Goal: Task Accomplishment & Management: Use online tool/utility

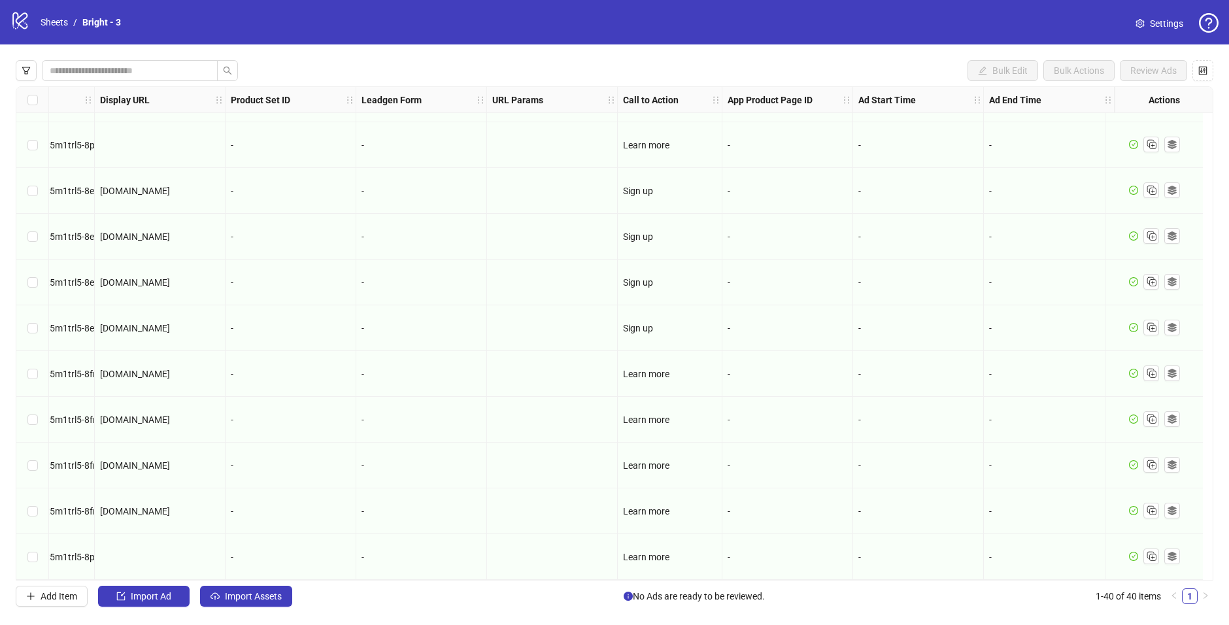
scroll to position [1369, 1199]
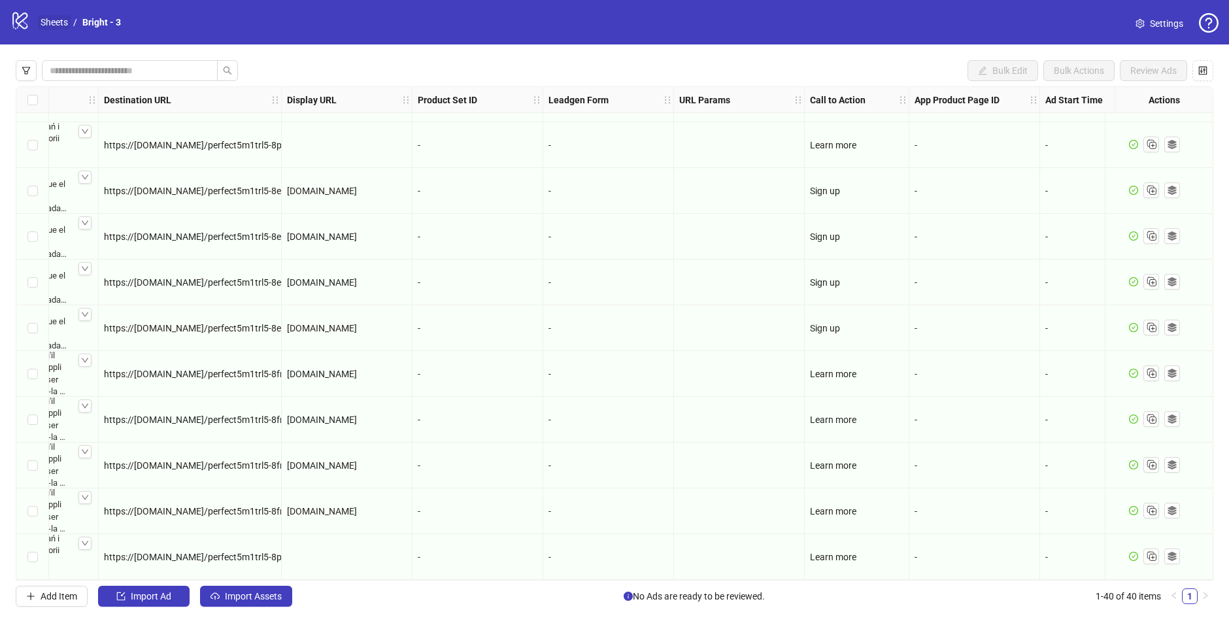
click at [59, 25] on link "Sheets" at bounding box center [54, 22] width 33 height 14
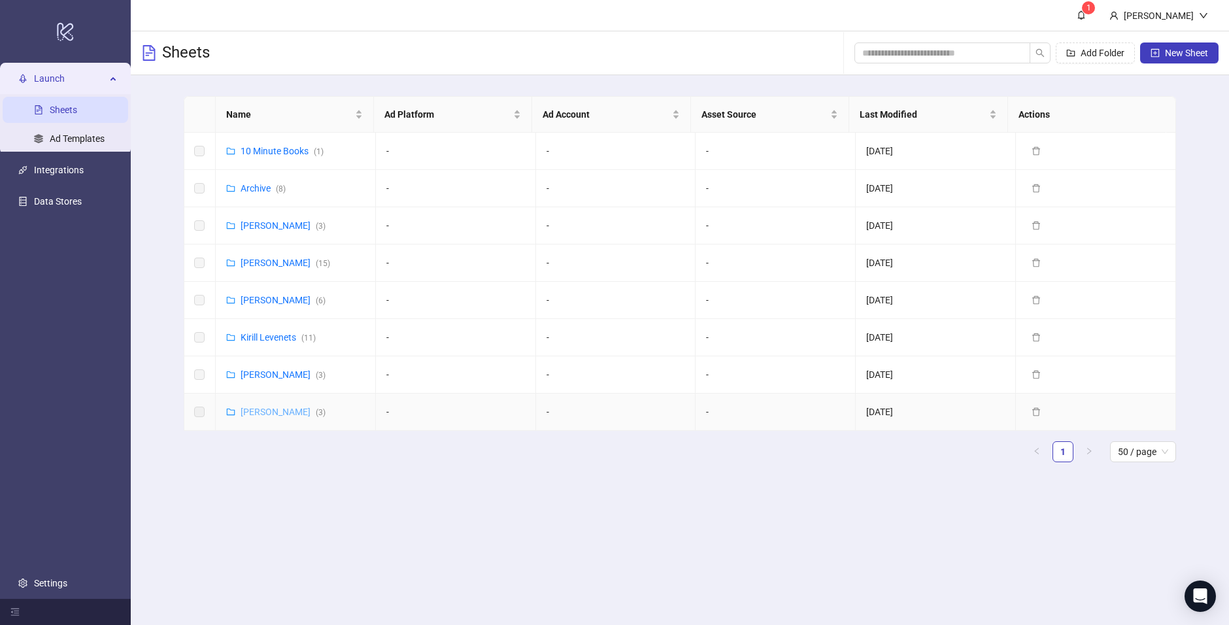
click at [290, 412] on link "[PERSON_NAME] ( 3 )" at bounding box center [283, 412] width 85 height 10
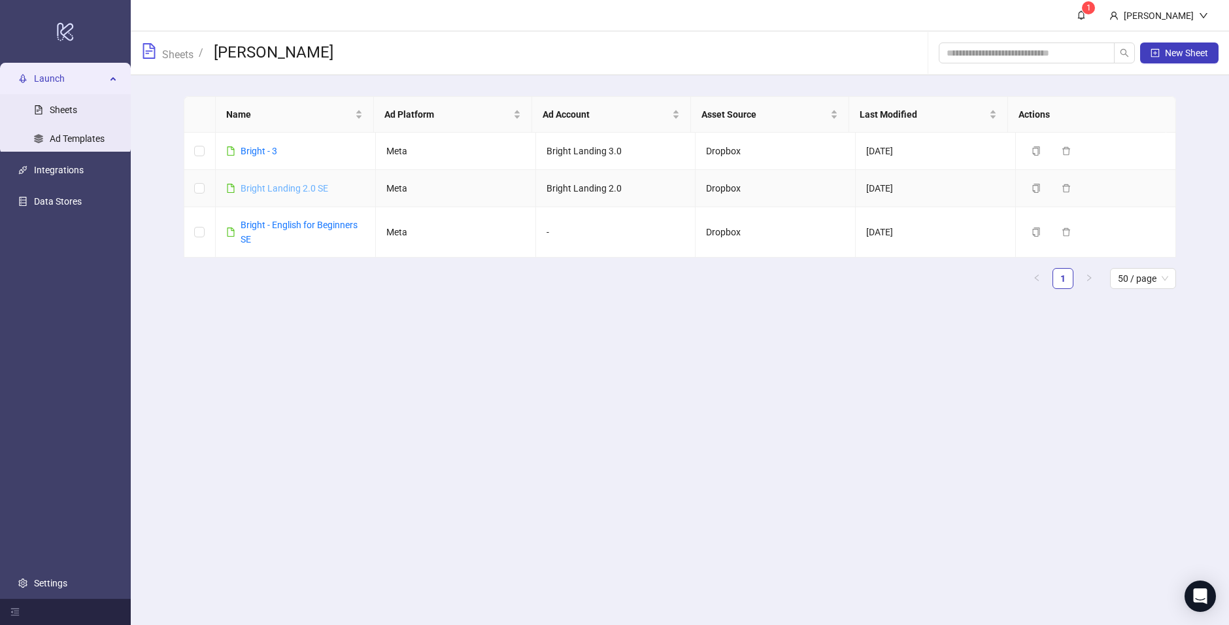
click at [305, 190] on link "Bright Landing 2.0 SE" at bounding box center [285, 188] width 88 height 10
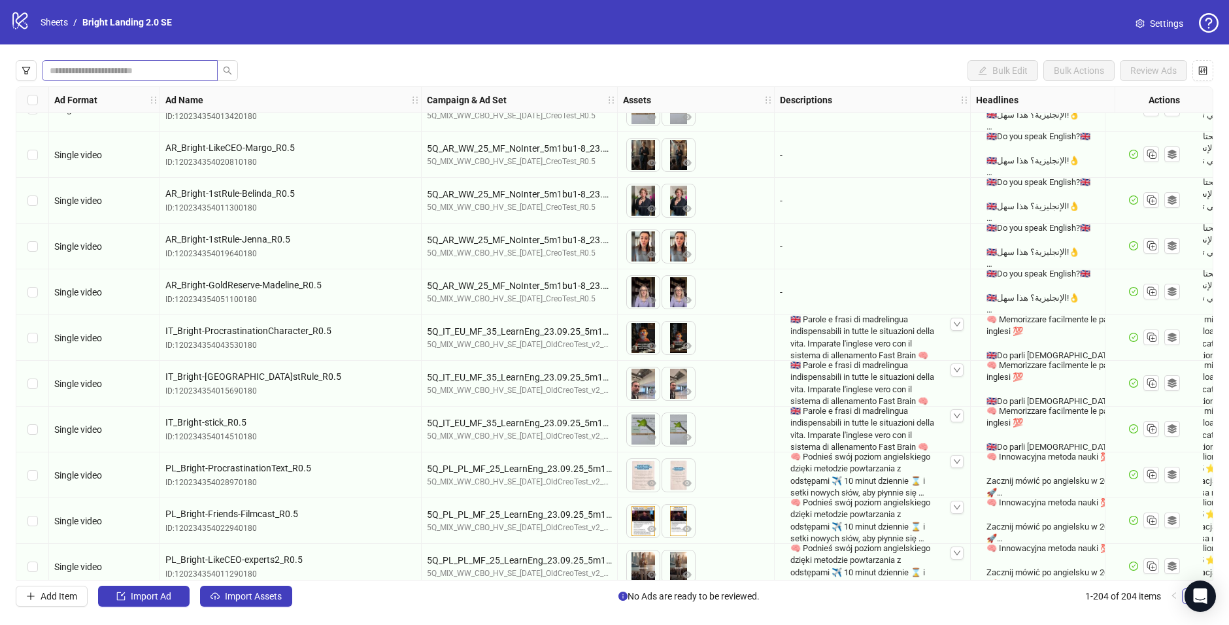
scroll to position [5102, 0]
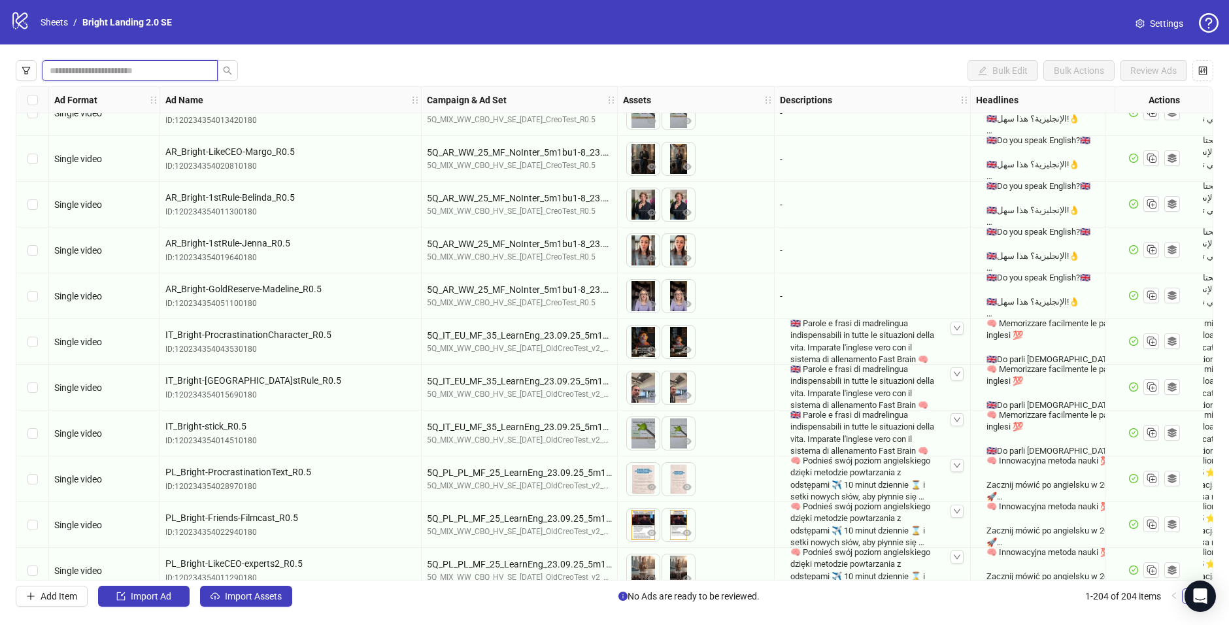
click at [141, 69] on input "search" at bounding box center [125, 70] width 150 height 14
type input "*"
type input "****"
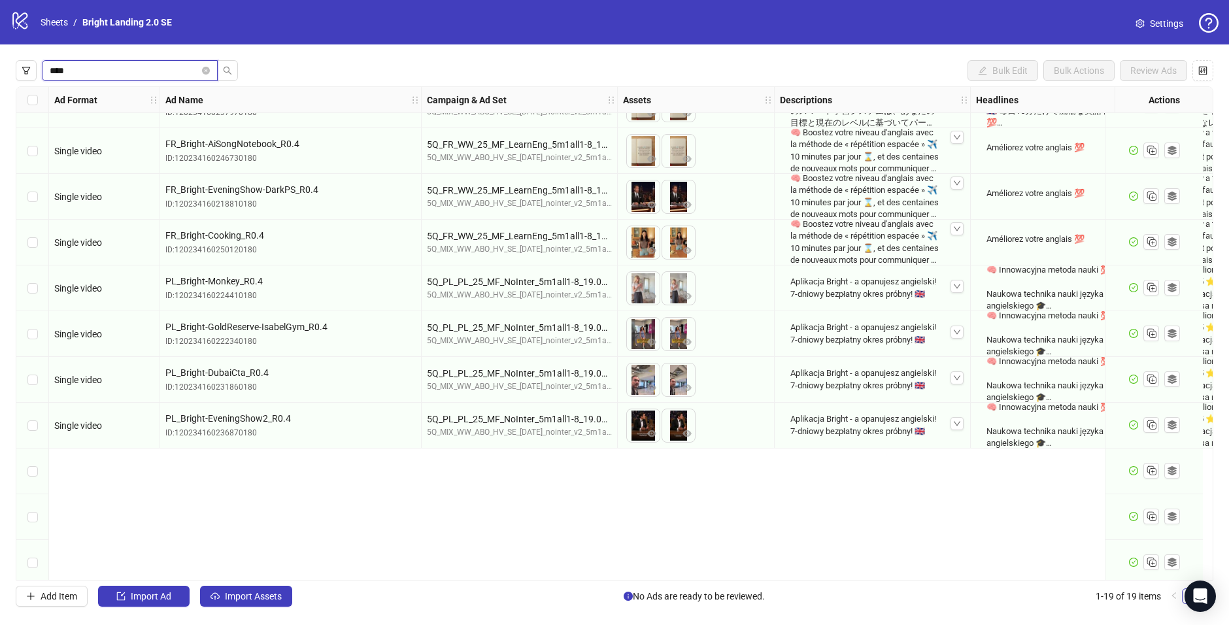
scroll to position [0, 0]
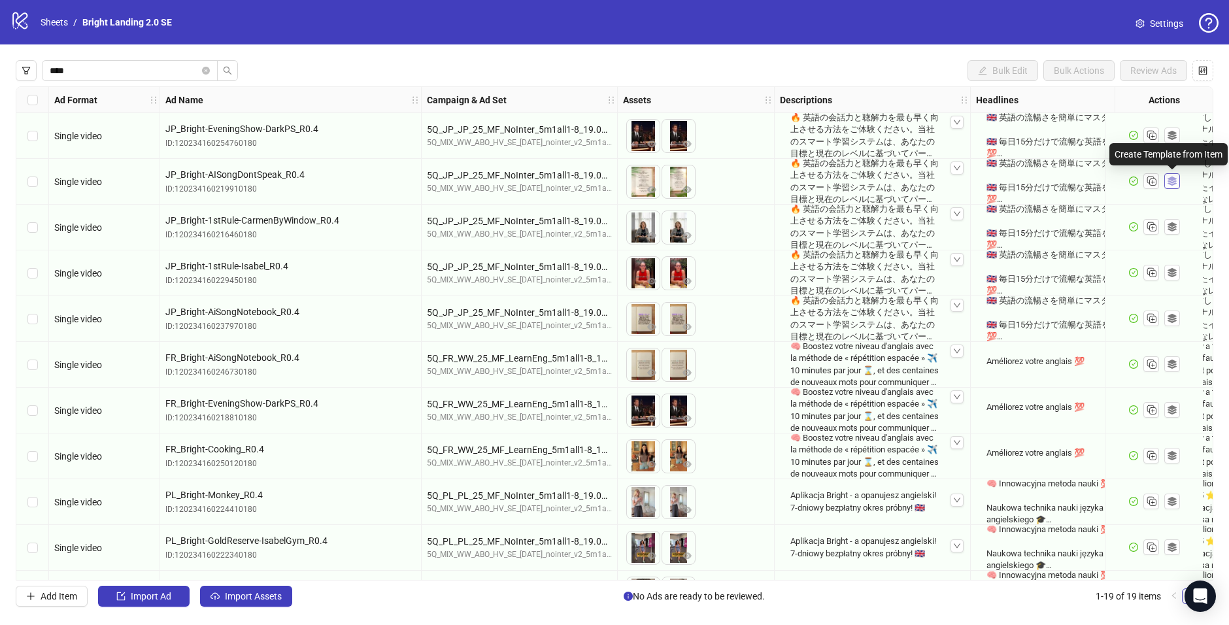
click at [947, 181] on icon "ad template" at bounding box center [1171, 180] width 9 height 9
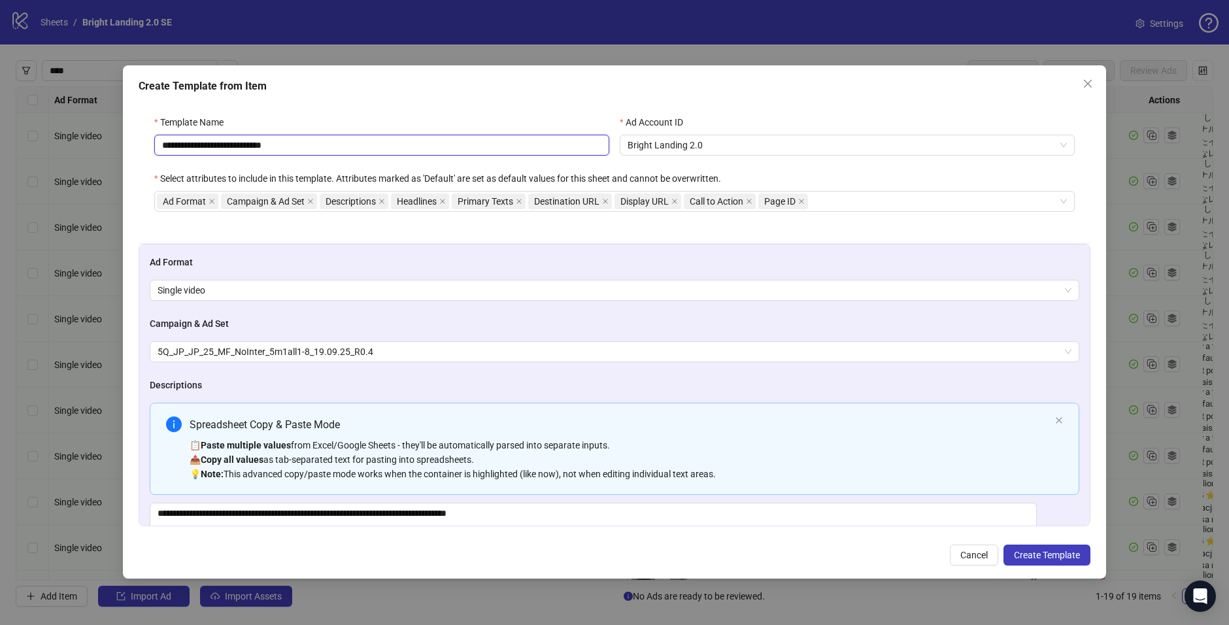
drag, startPoint x: 278, startPoint y: 144, endPoint x: 201, endPoint y: 147, distance: 77.2
click at [201, 147] on input "**********" at bounding box center [381, 145] width 455 height 21
paste input "*********"
click at [299, 150] on input "**********" at bounding box center [381, 145] width 455 height 21
type input "**********"
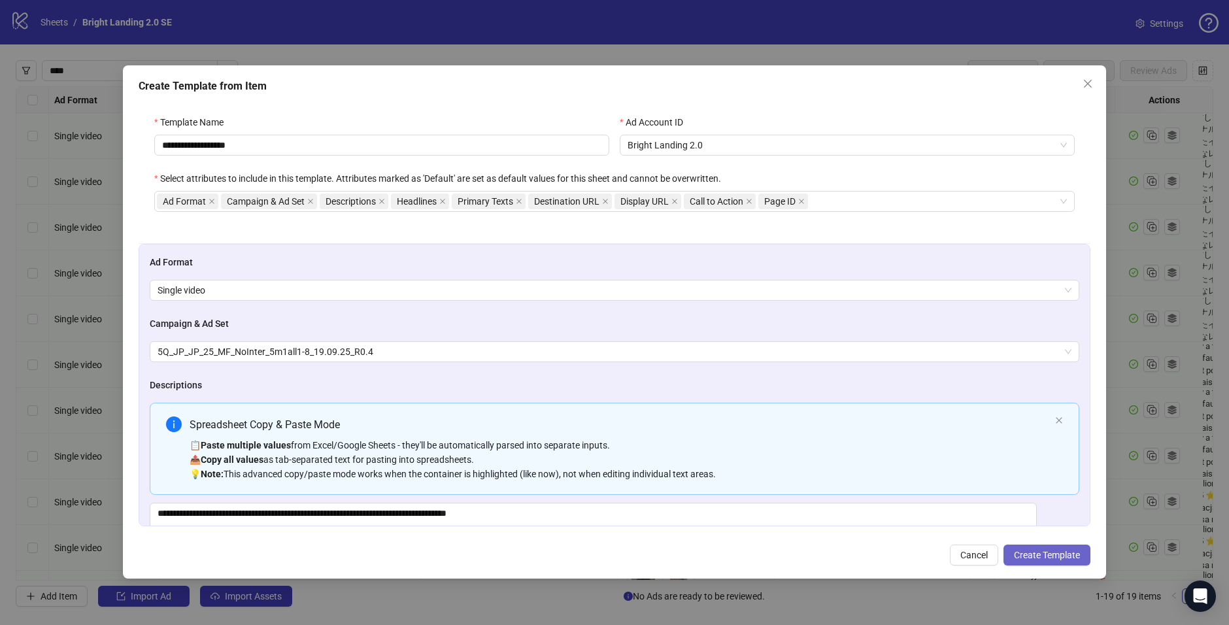
click at [947, 481] on span "Create Template" at bounding box center [1047, 555] width 66 height 10
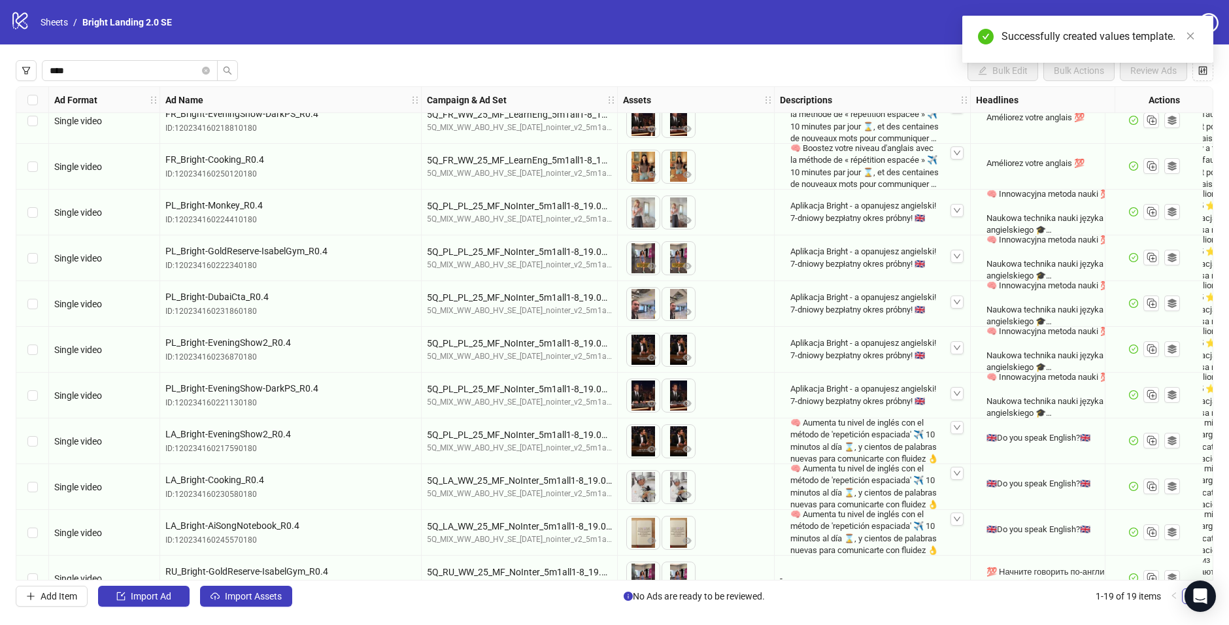
scroll to position [408, 0]
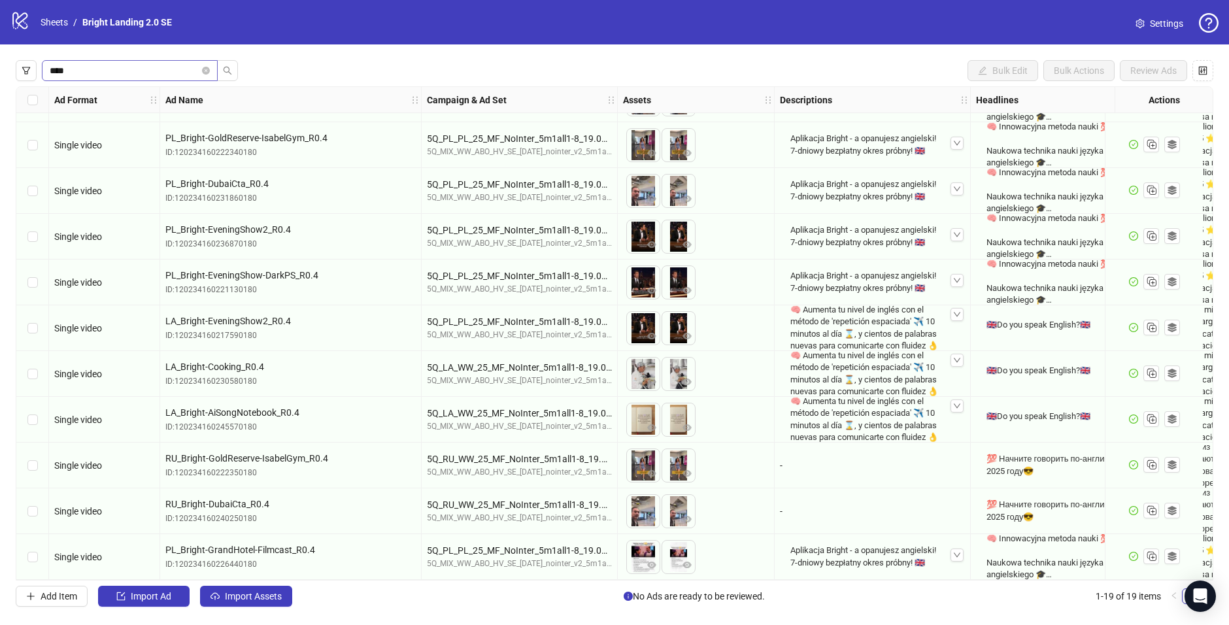
click at [202, 75] on span at bounding box center [206, 70] width 8 height 14
click at [205, 73] on icon "close-circle" at bounding box center [206, 71] width 8 height 8
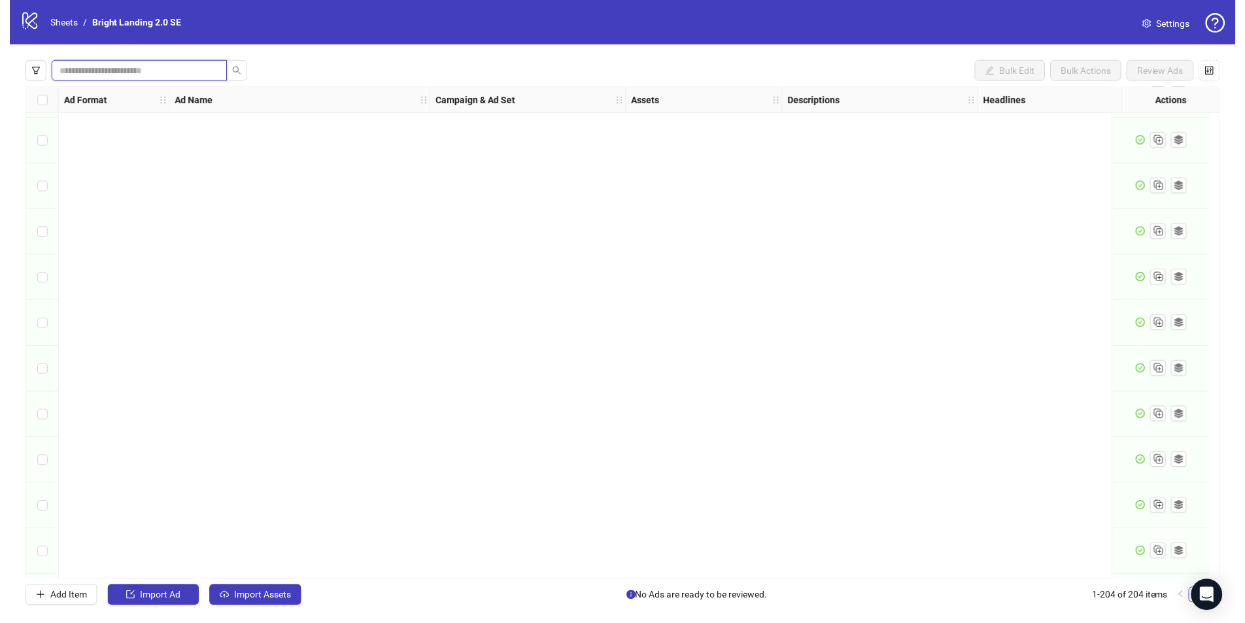
scroll to position [8873, 0]
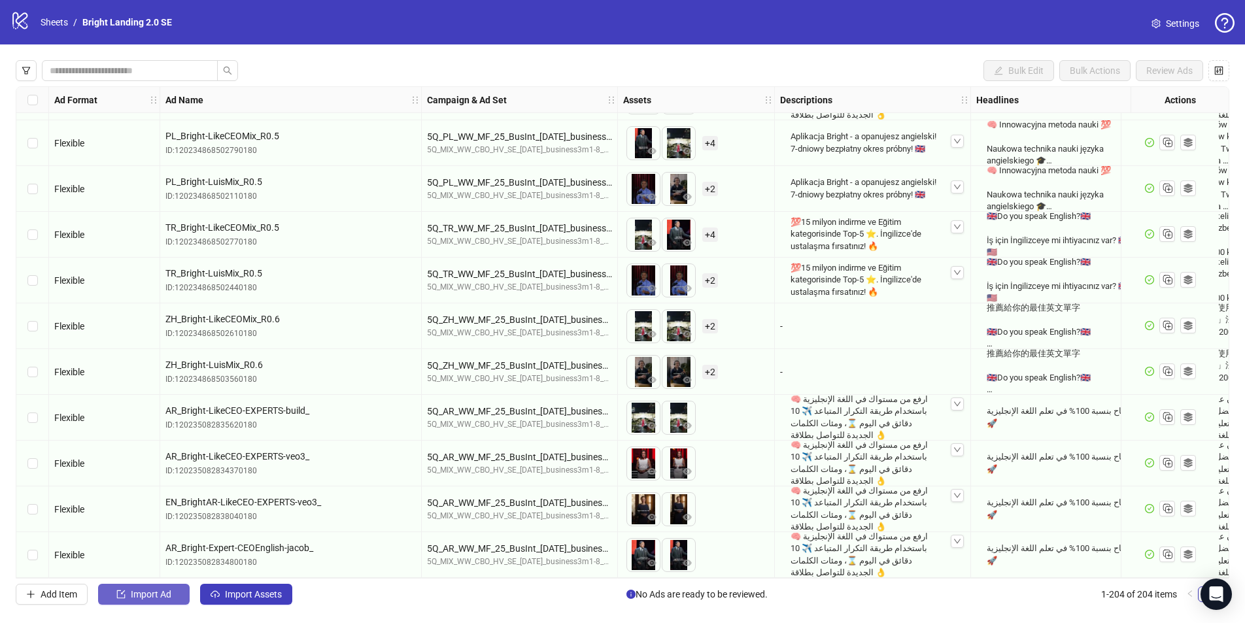
click at [158, 481] on button "Import Ad" at bounding box center [144, 594] width 92 height 21
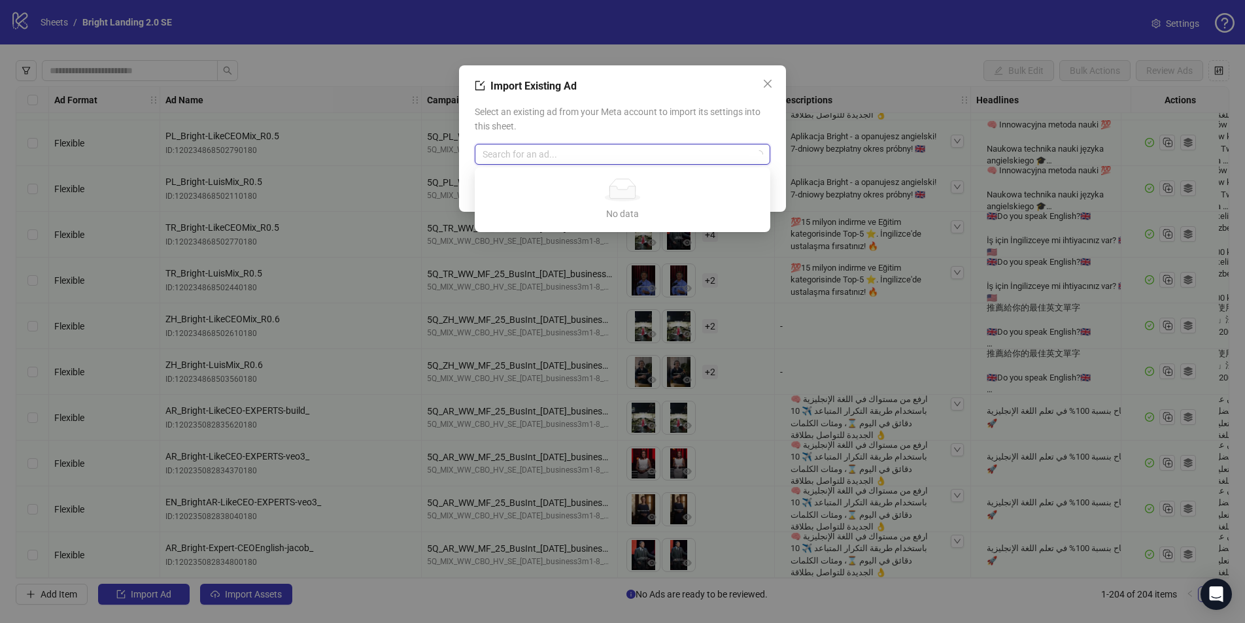
click at [624, 153] on input "search" at bounding box center [616, 154] width 268 height 20
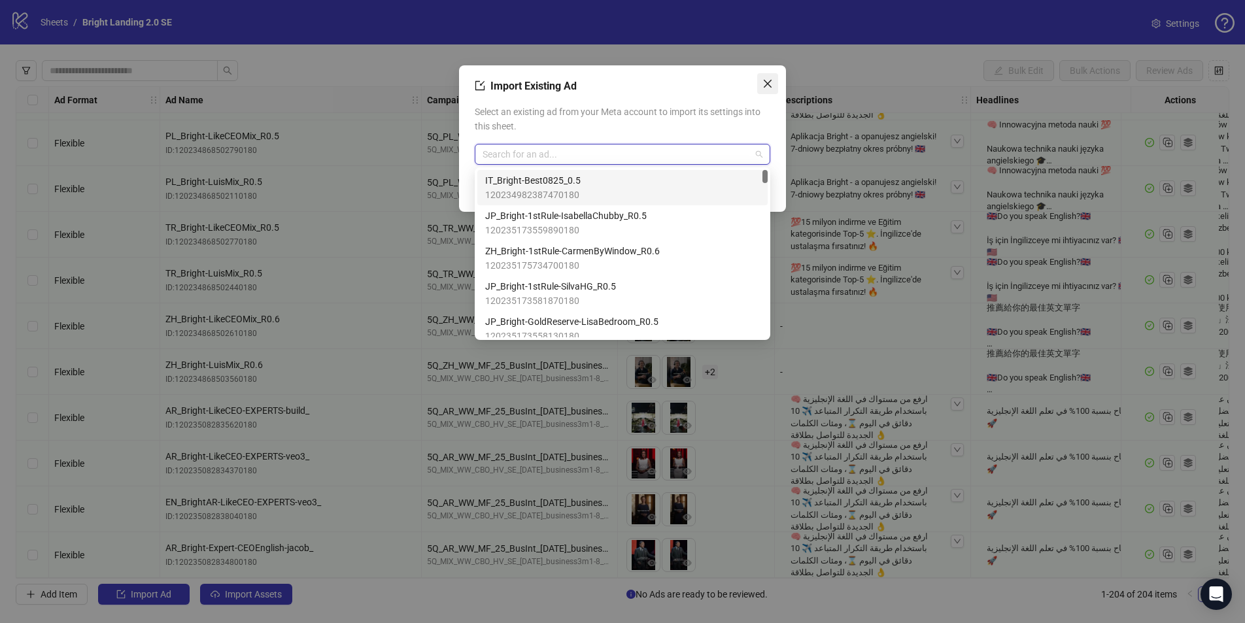
click at [761, 85] on span "Close" at bounding box center [767, 83] width 21 height 10
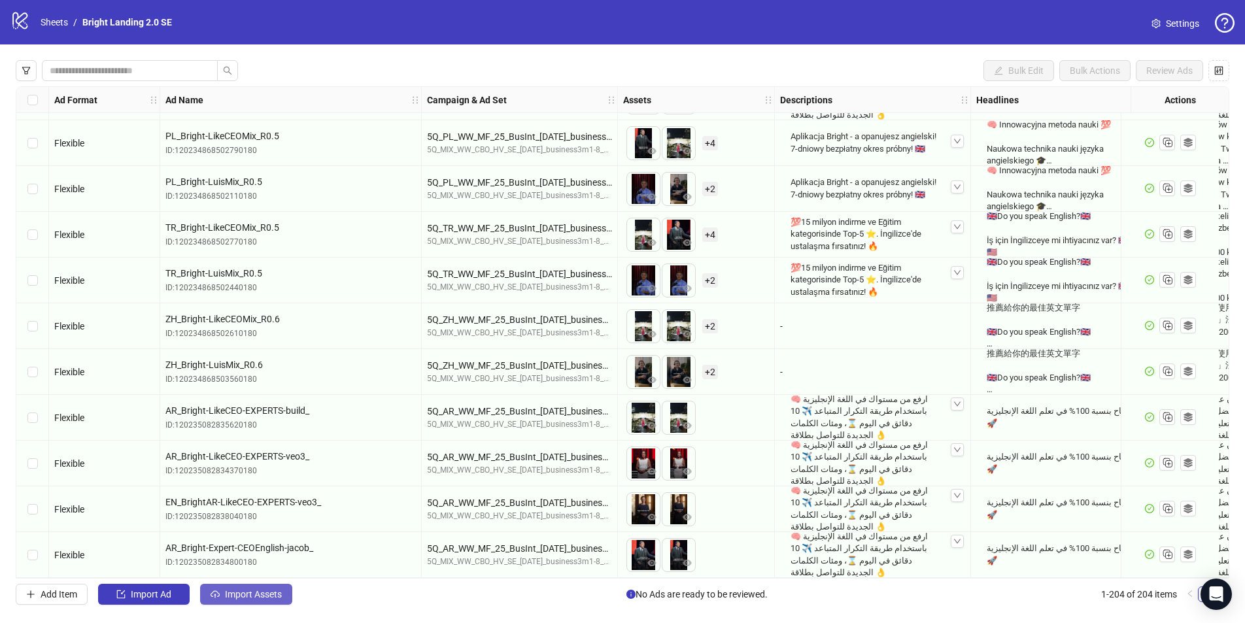
click at [255, 481] on button "Import Assets" at bounding box center [246, 594] width 92 height 21
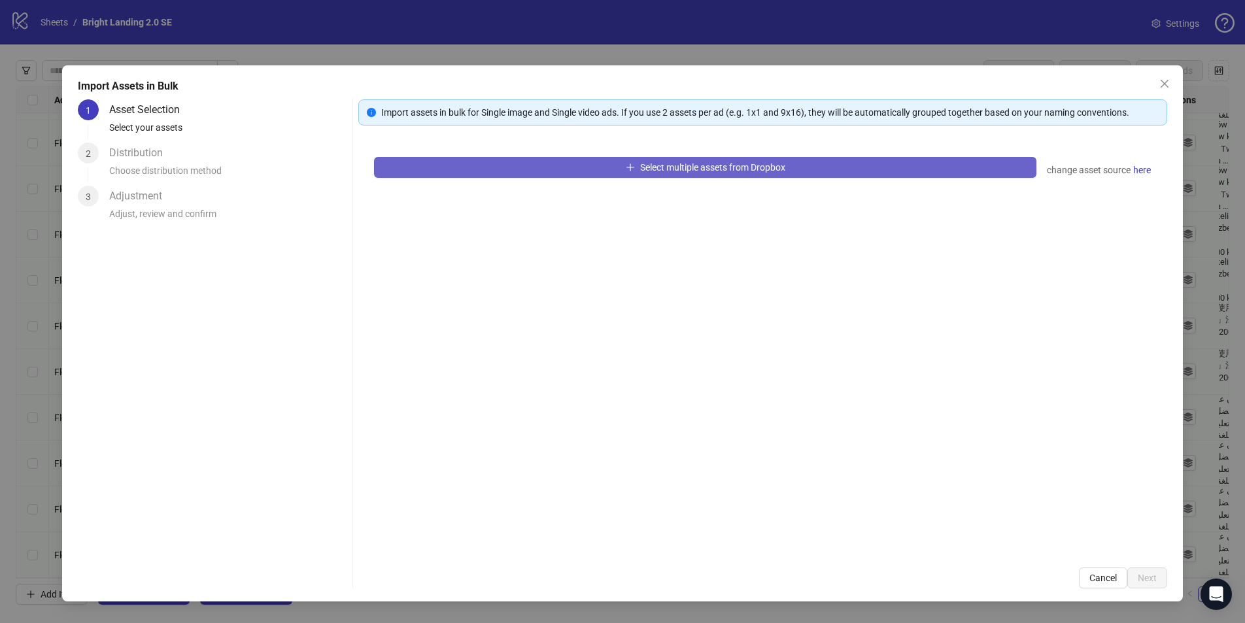
click at [692, 165] on span "Select multiple assets from Dropbox" at bounding box center [712, 167] width 145 height 10
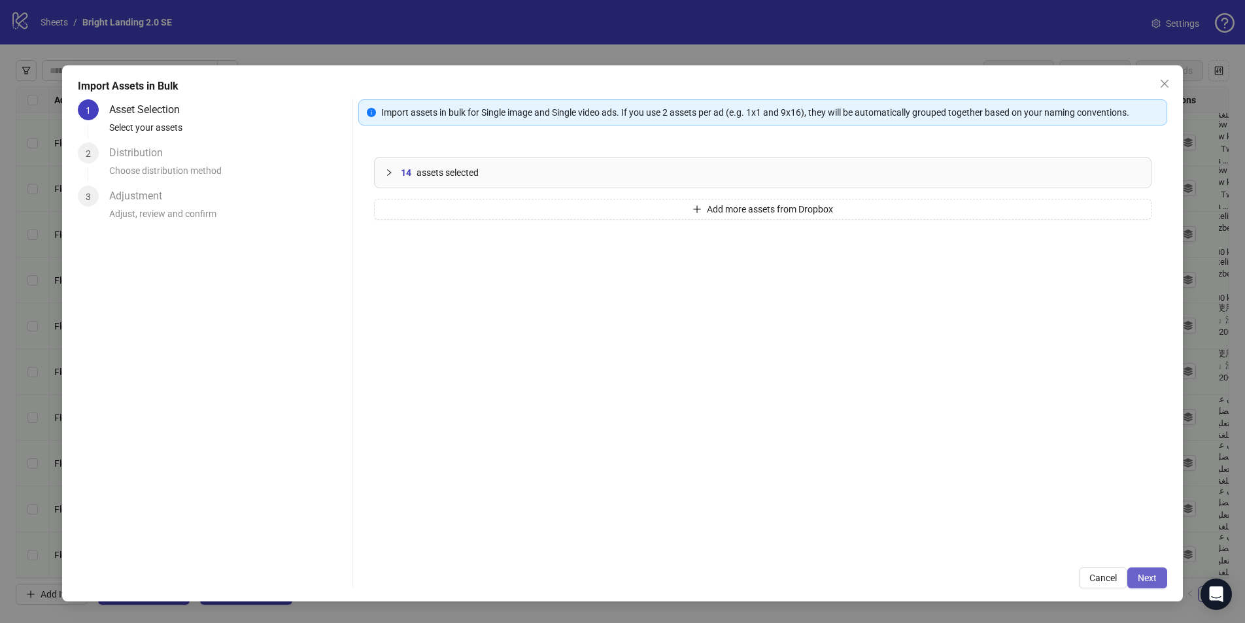
click at [947, 481] on span "Next" at bounding box center [1146, 578] width 19 height 10
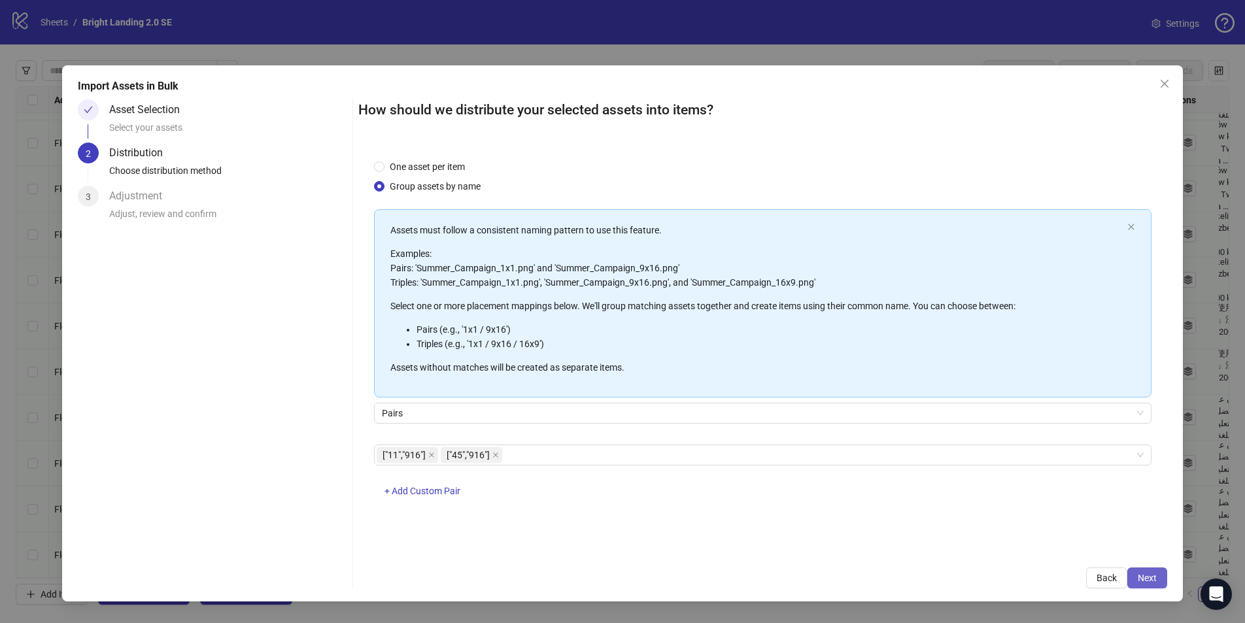
click at [947, 481] on span "Next" at bounding box center [1146, 578] width 19 height 10
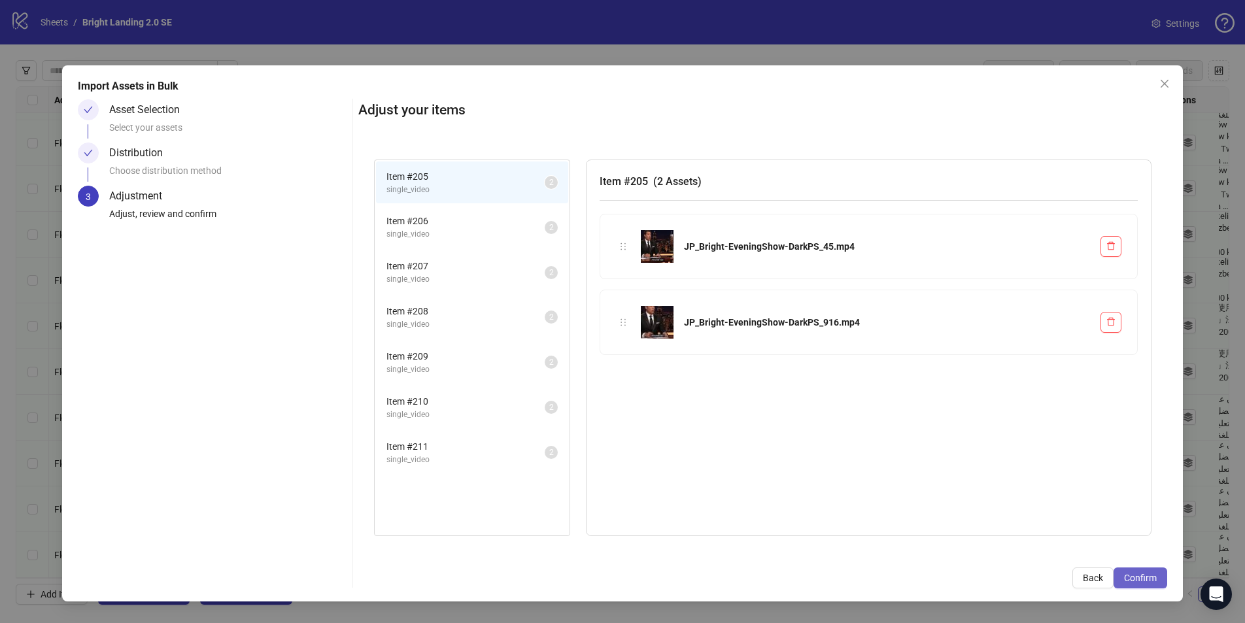
click at [947, 481] on span "Confirm" at bounding box center [1140, 578] width 33 height 10
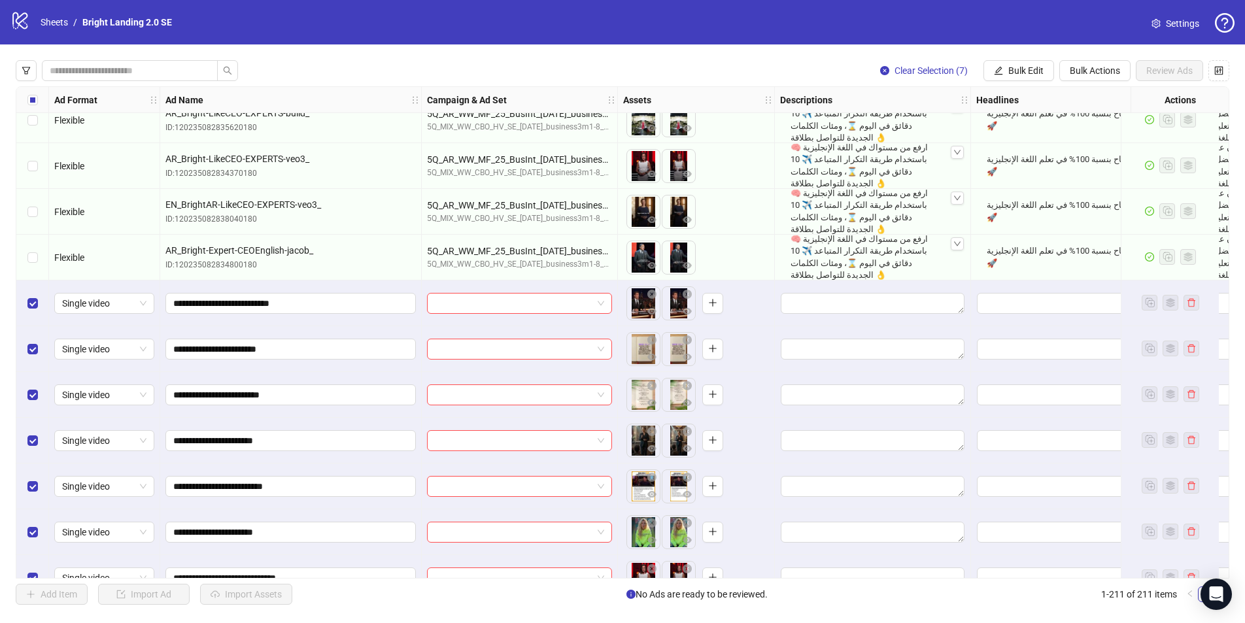
scroll to position [9195, 0]
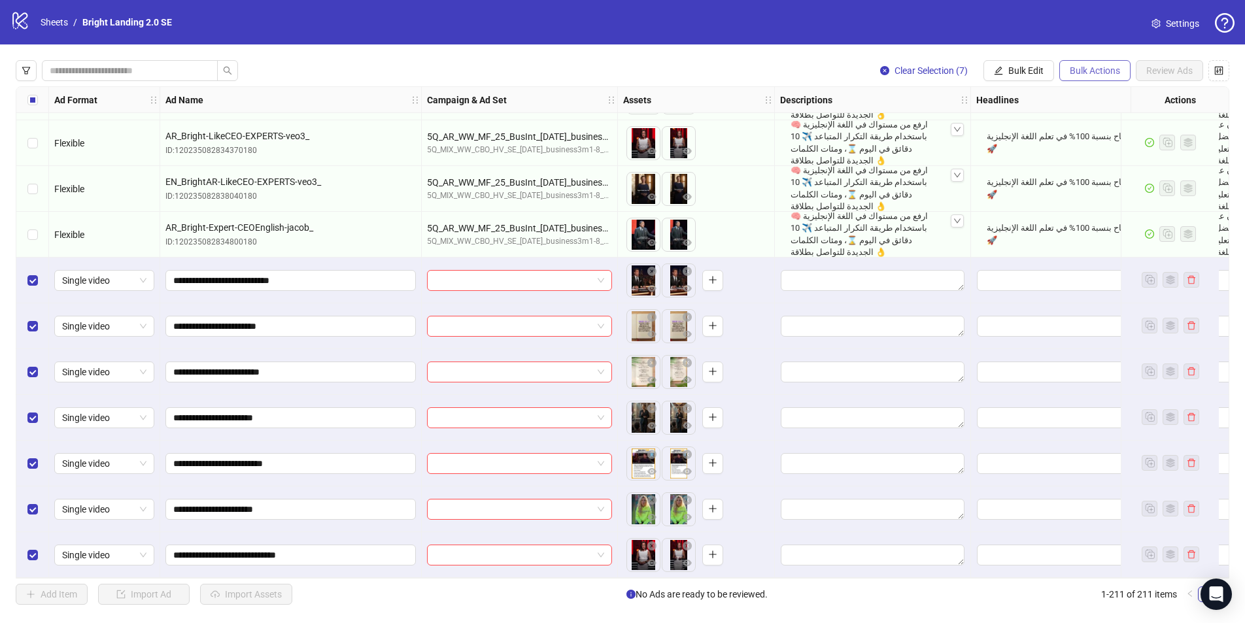
click at [947, 74] on span "Bulk Actions" at bounding box center [1094, 70] width 50 height 10
click at [947, 69] on span "Bulk Edit" at bounding box center [1025, 70] width 35 height 10
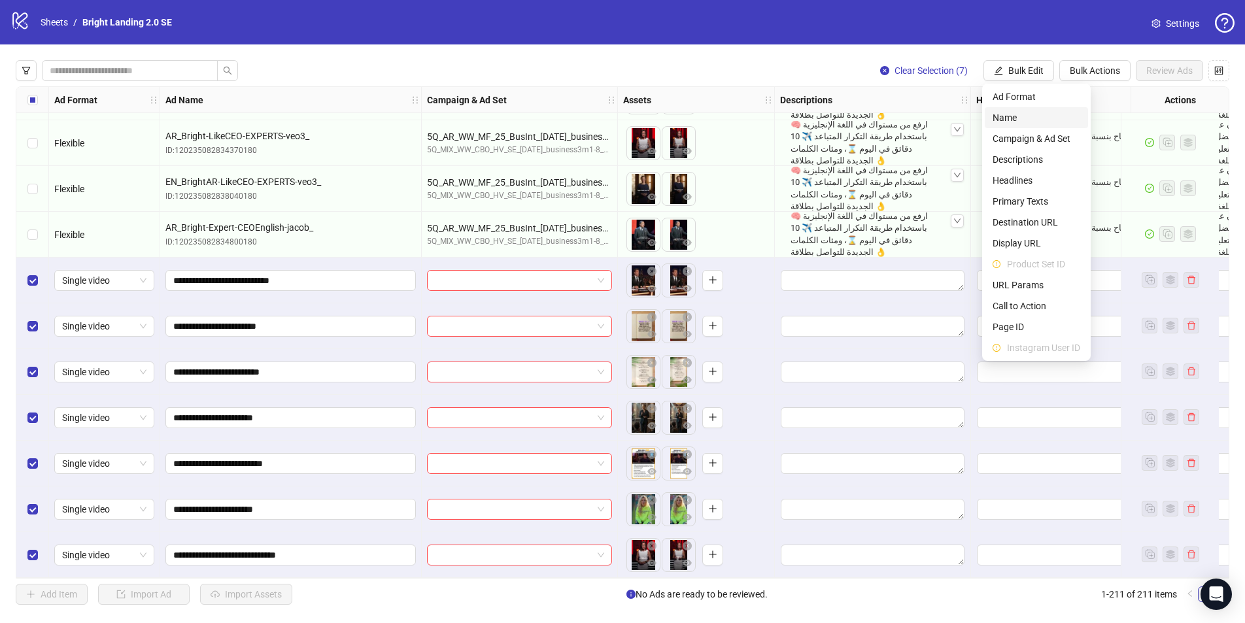
click at [947, 112] on span "Name" at bounding box center [1036, 117] width 88 height 14
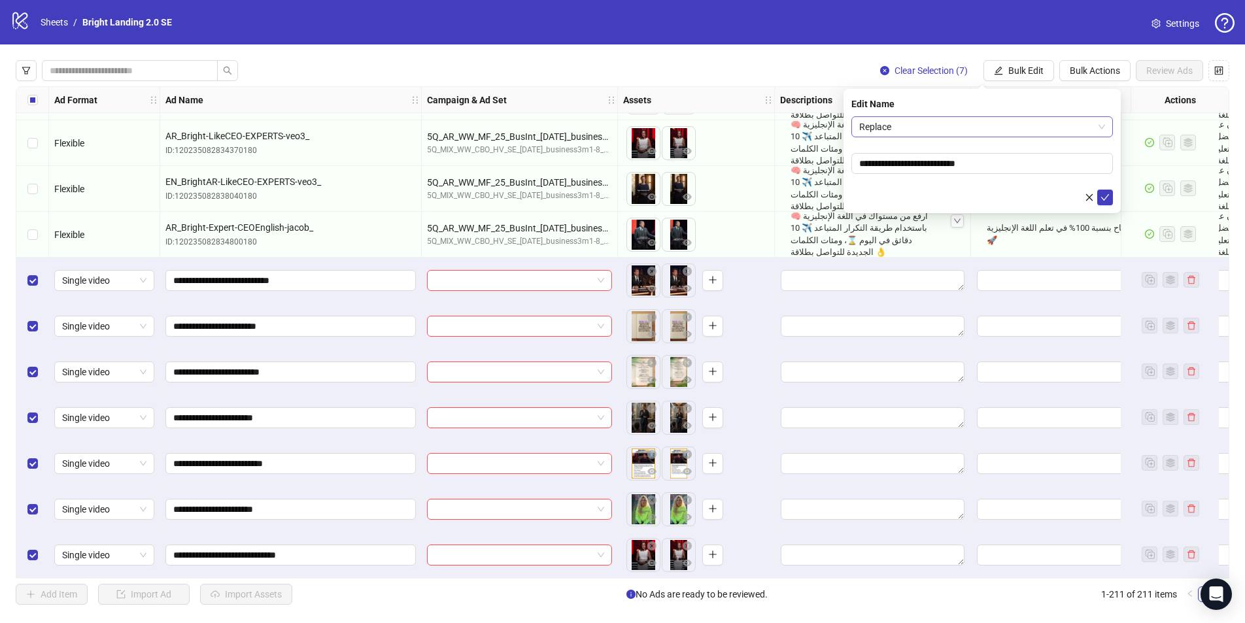
click at [941, 126] on span "Replace" at bounding box center [982, 127] width 246 height 20
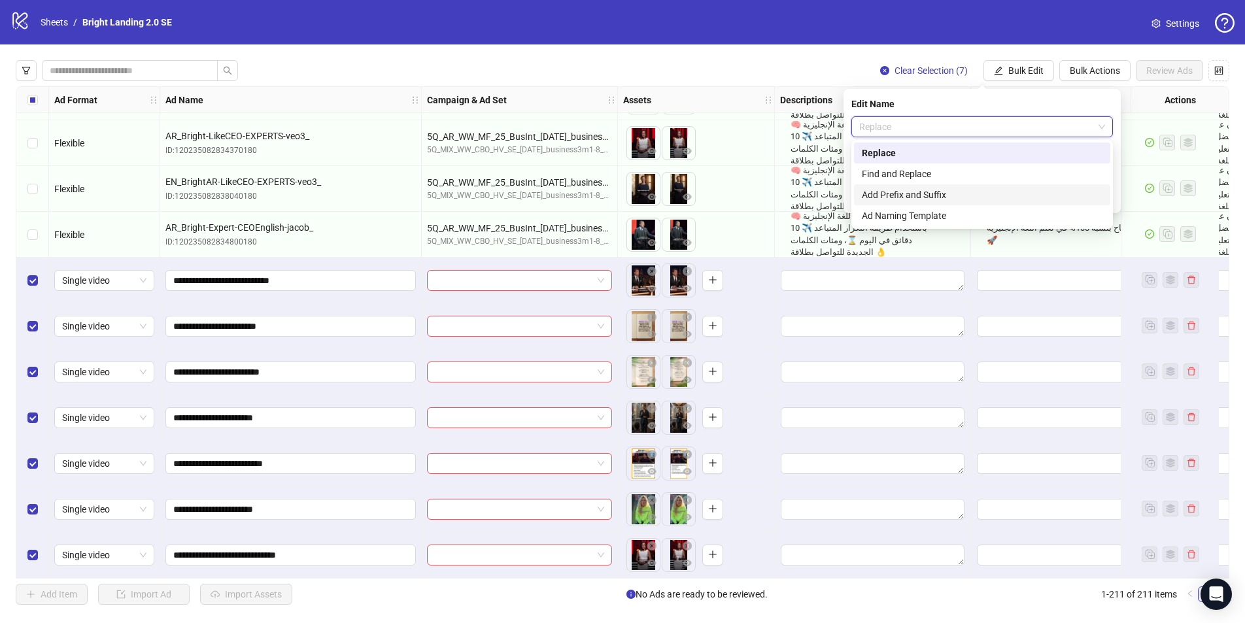
click at [947, 192] on div "Add Prefix and Suffix" at bounding box center [982, 195] width 241 height 14
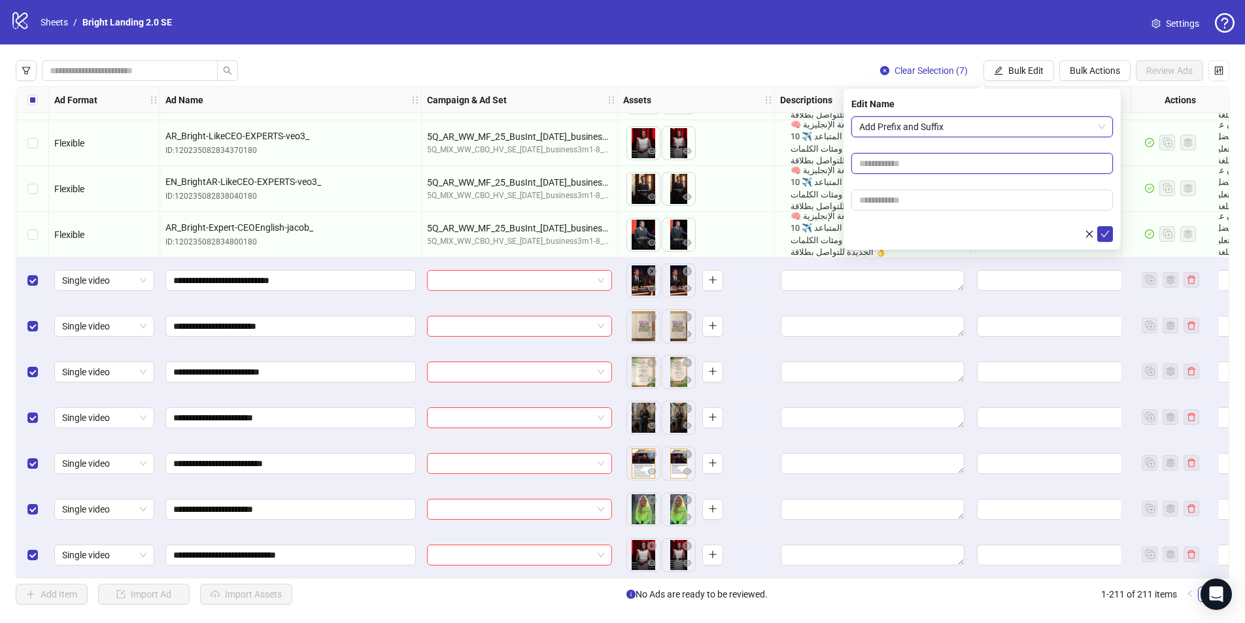
click at [941, 161] on input "text" at bounding box center [981, 163] width 261 height 21
click at [929, 204] on input "text" at bounding box center [981, 200] width 261 height 21
type input "****"
click at [947, 237] on icon "check" at bounding box center [1104, 233] width 9 height 9
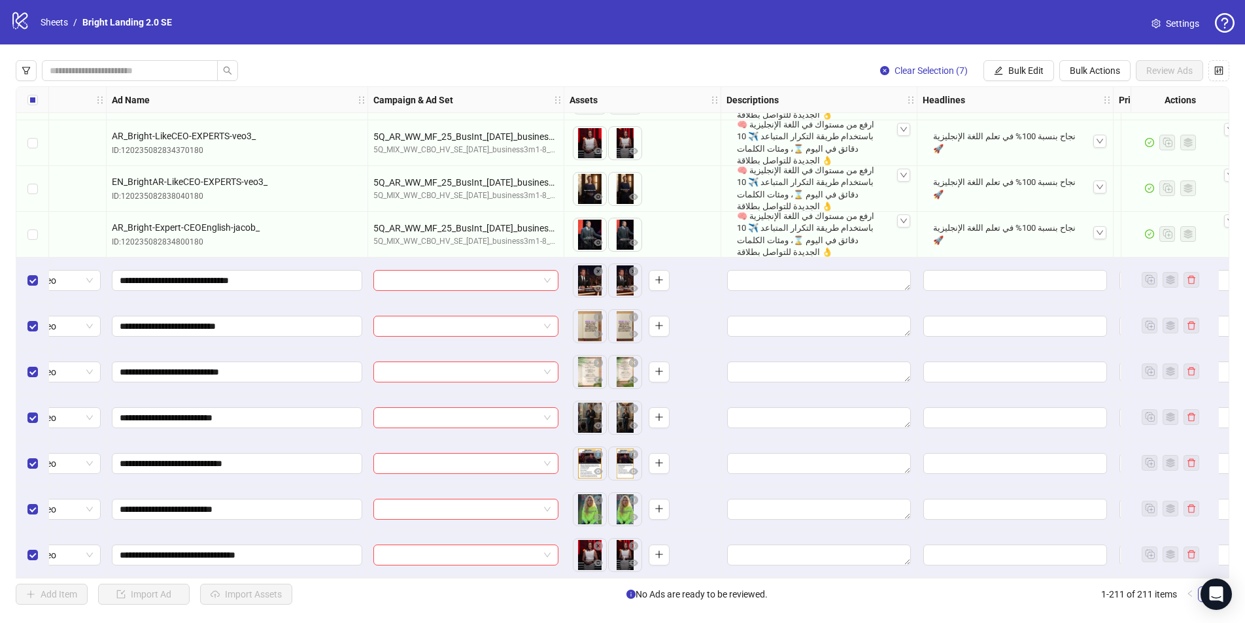
scroll to position [9195, 56]
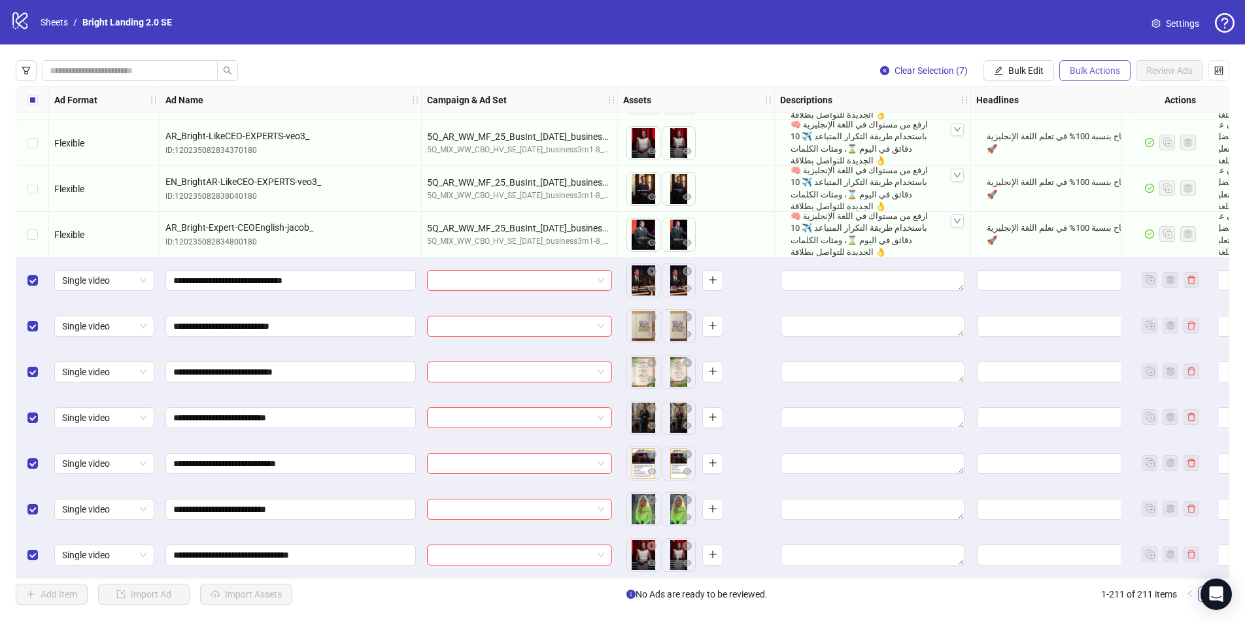
click at [947, 75] on span "Bulk Actions" at bounding box center [1094, 70] width 50 height 10
click at [947, 180] on span "Apply Template" at bounding box center [1113, 180] width 90 height 14
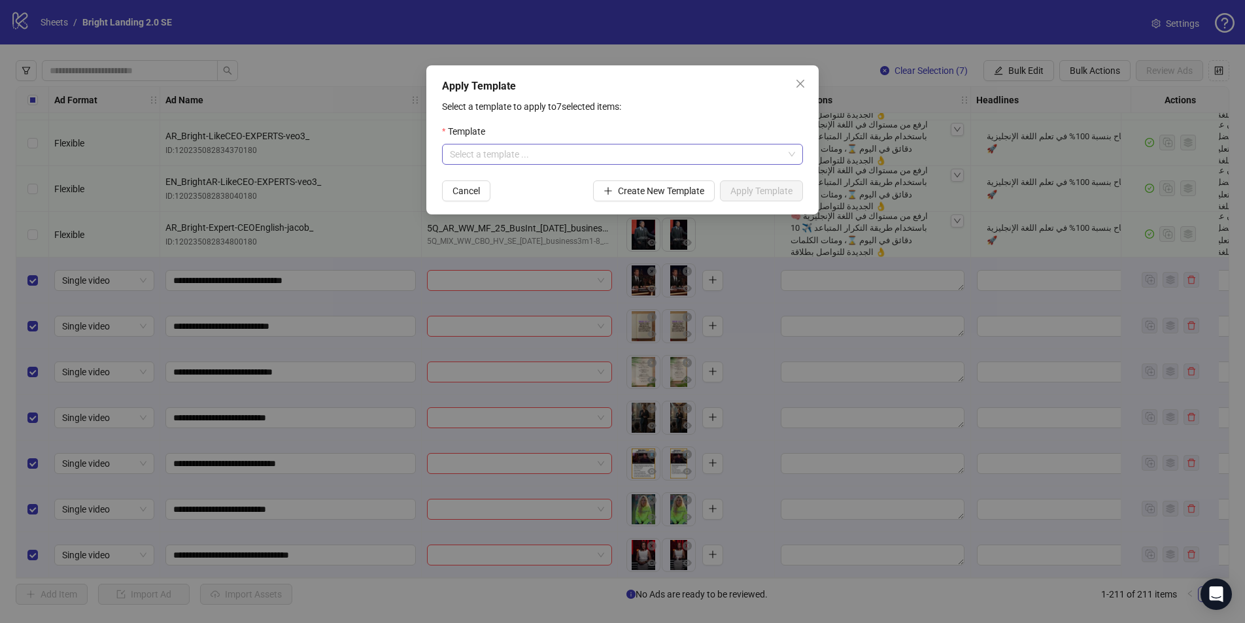
click at [512, 148] on input "search" at bounding box center [616, 154] width 333 height 20
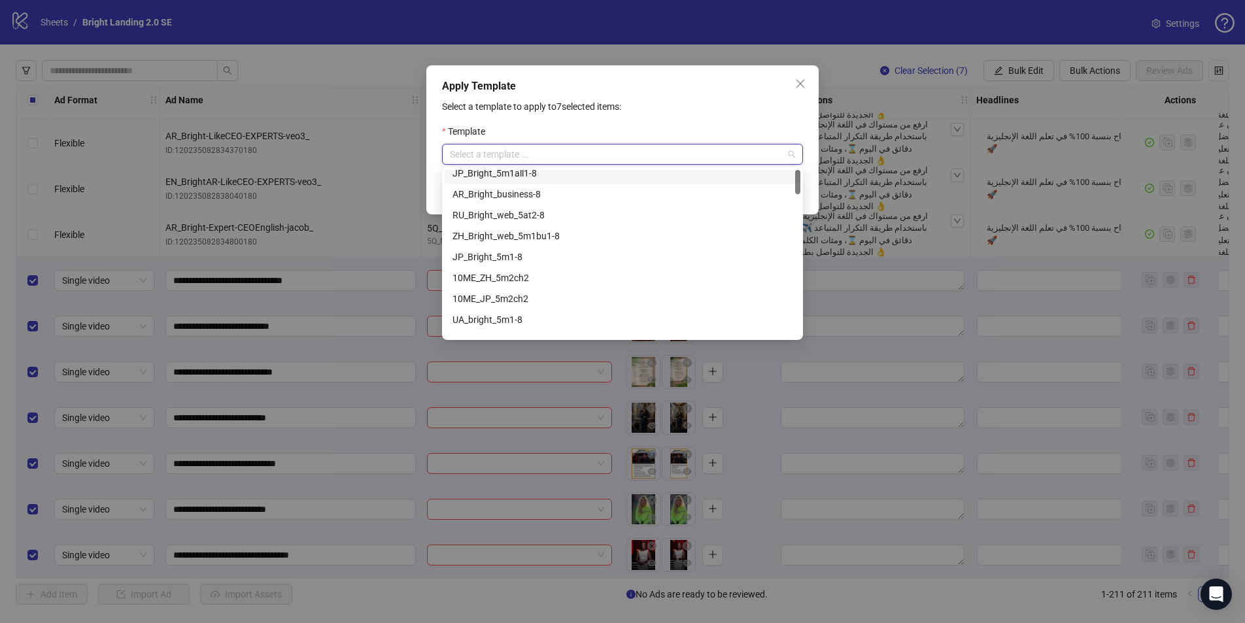
scroll to position [0, 0]
click at [558, 178] on div "JP_Bright_5m1all1-8" at bounding box center [622, 180] width 340 height 14
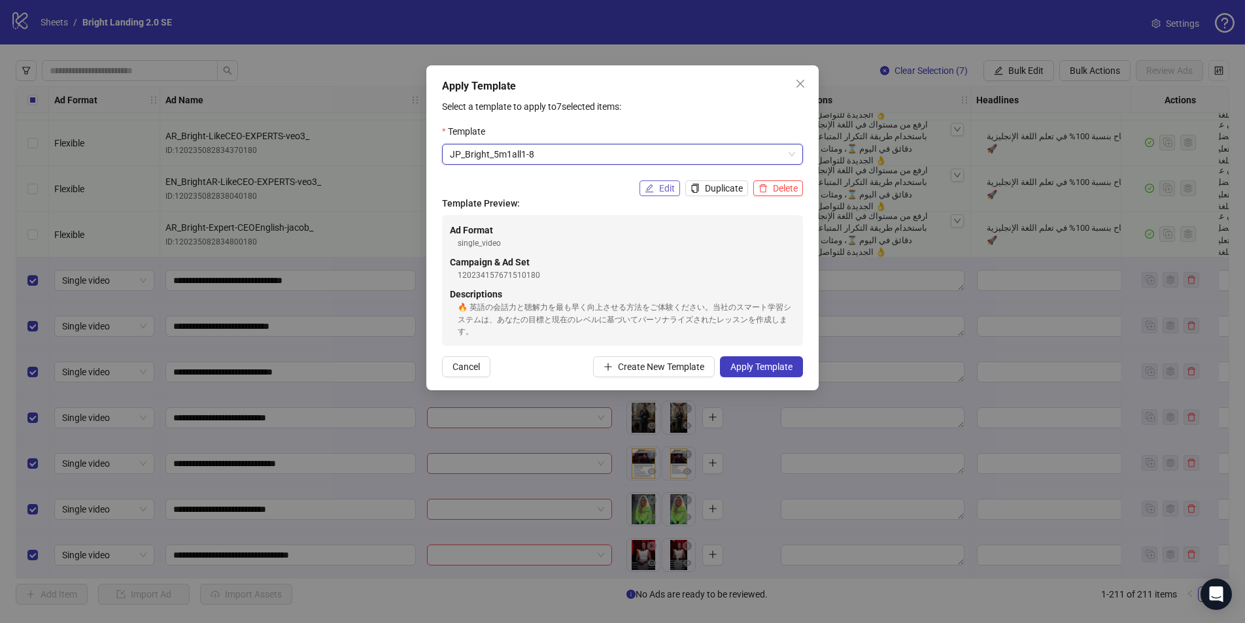
click at [661, 187] on span "Edit" at bounding box center [667, 188] width 16 height 10
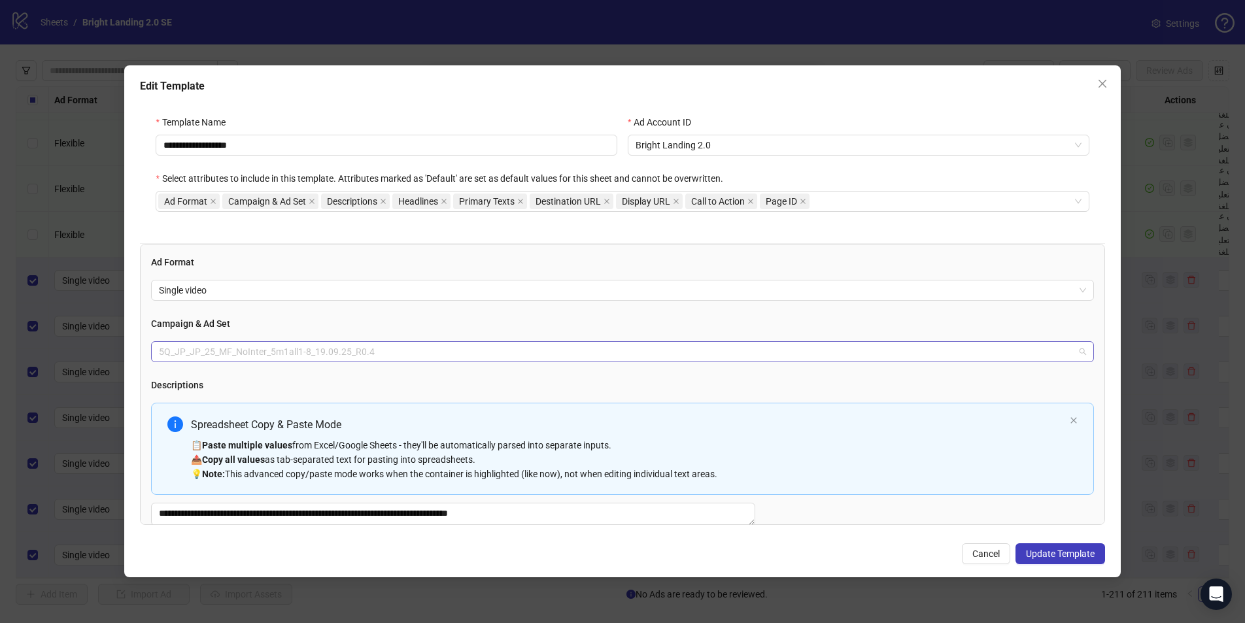
scroll to position [2600, 0]
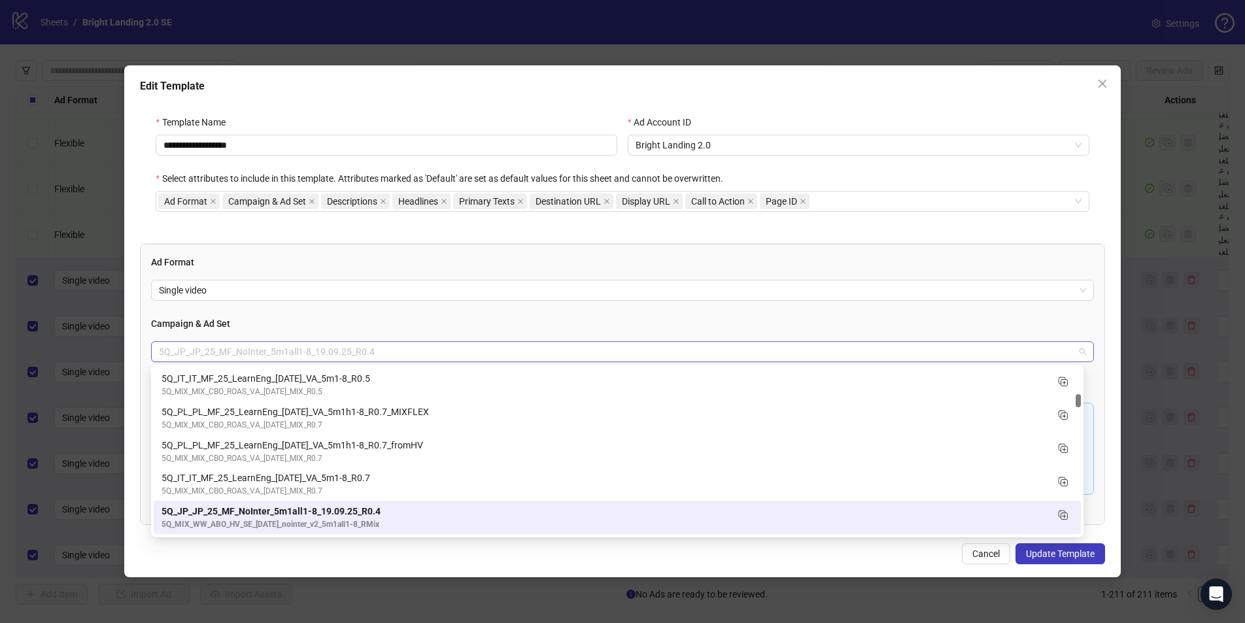
drag, startPoint x: 401, startPoint y: 352, endPoint x: 383, endPoint y: 352, distance: 17.7
click at [383, 352] on span "5Q_JP_JP_25_MF_NoInter_5m1all1-8_19.09.25_R0.4" at bounding box center [622, 352] width 926 height 20
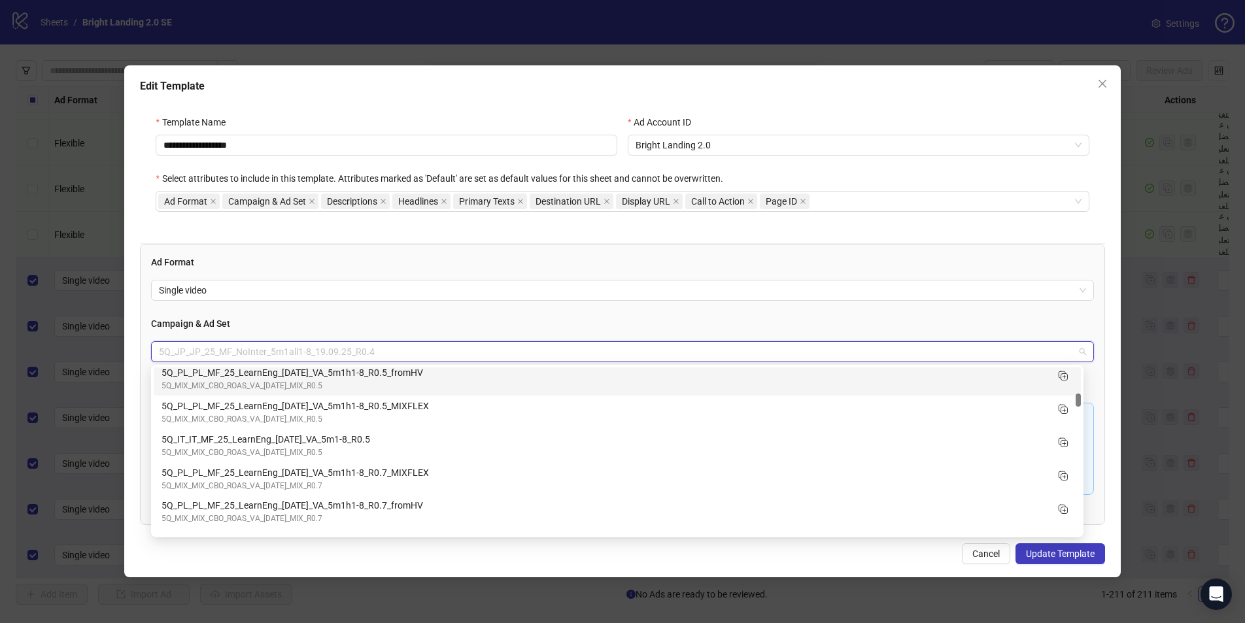
scroll to position [2536, 0]
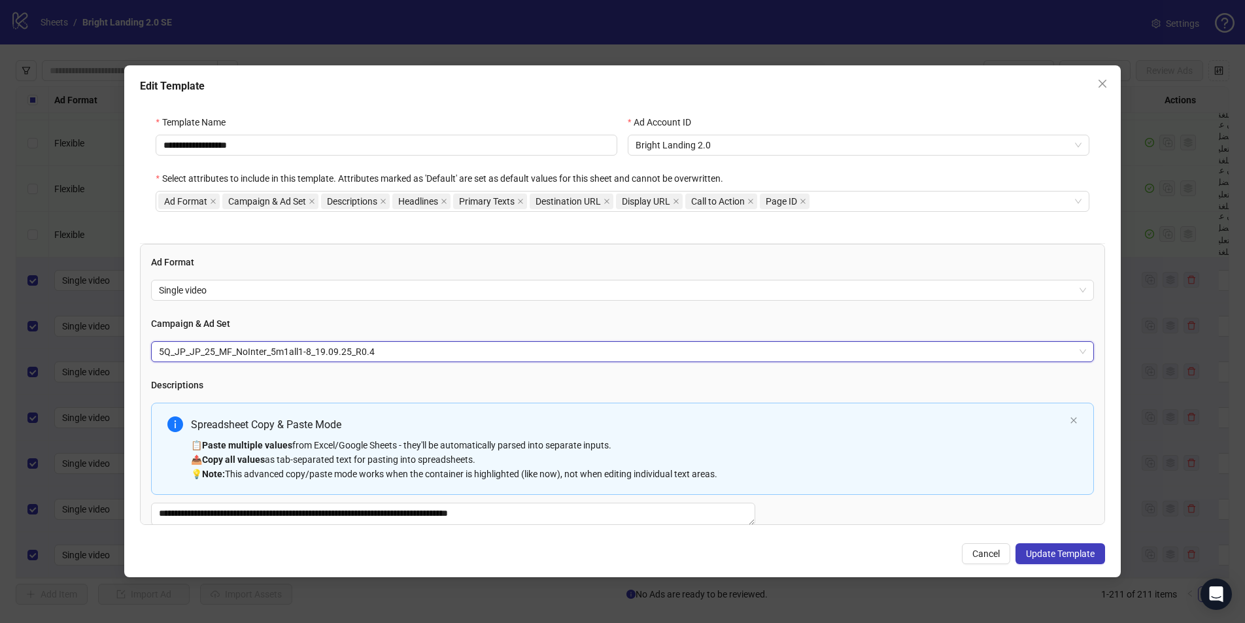
click at [380, 358] on span "5Q_JP_JP_25_MF_NoInter_5m1all1-8_19.09.25_R0.4" at bounding box center [622, 352] width 926 height 20
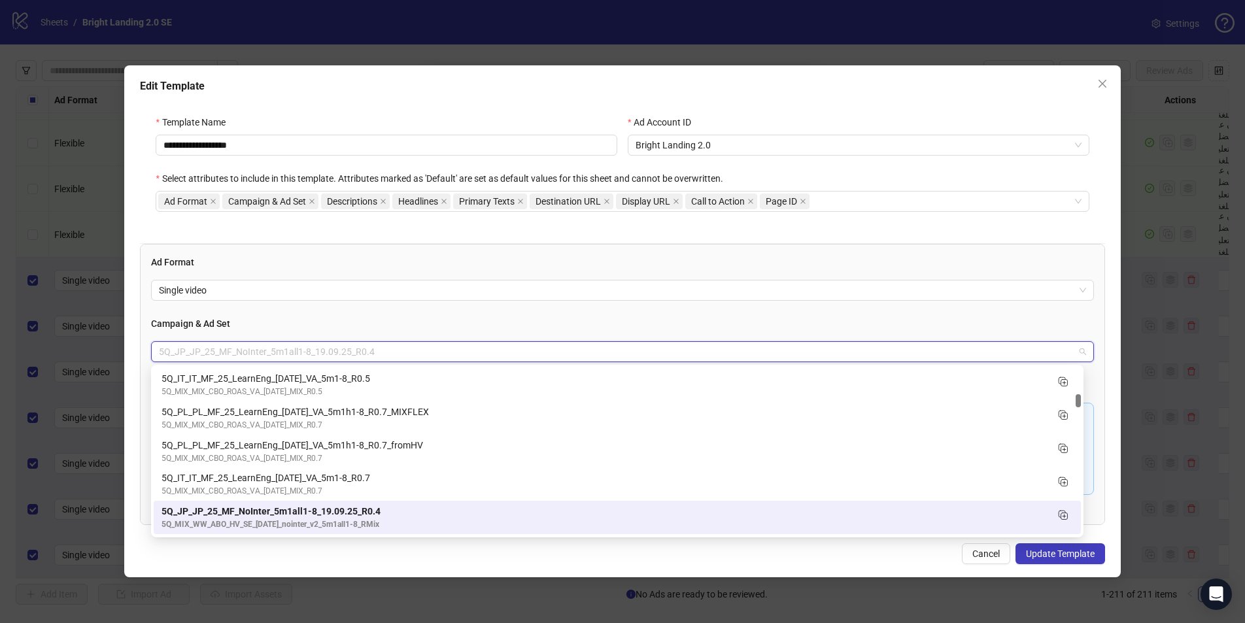
paste input "**********"
type input "**********"
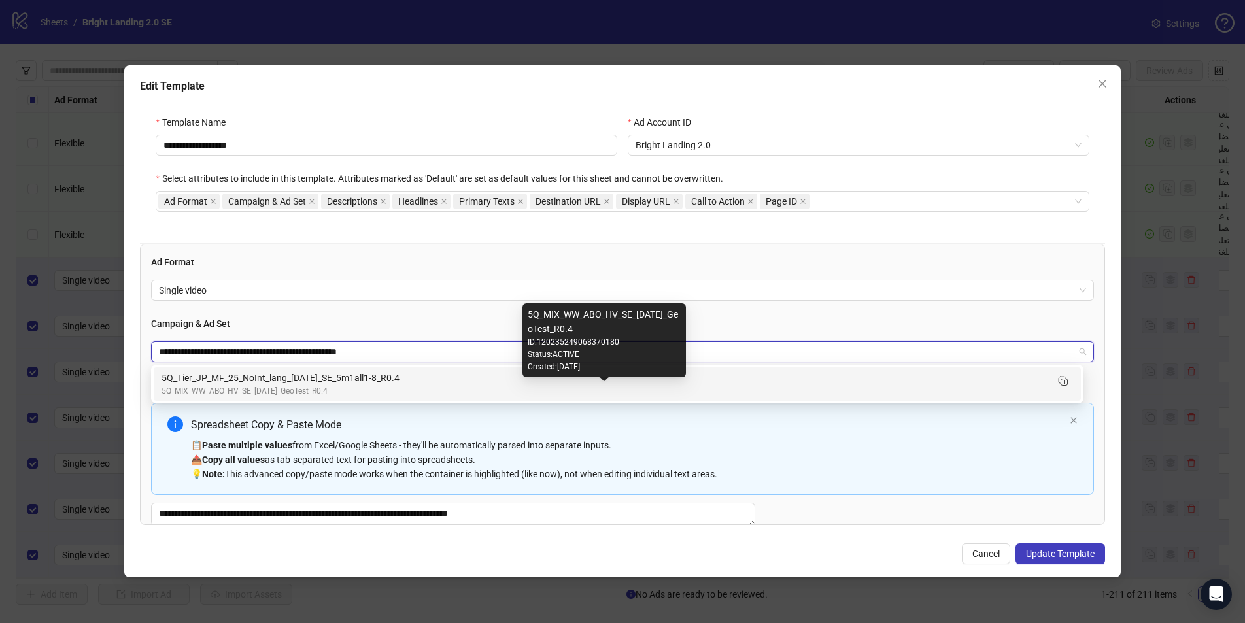
click at [409, 392] on div "5Q_MIX_WW_ABO_HV_SE_[DATE]_GeoTest_R0.4" at bounding box center [603, 391] width 885 height 12
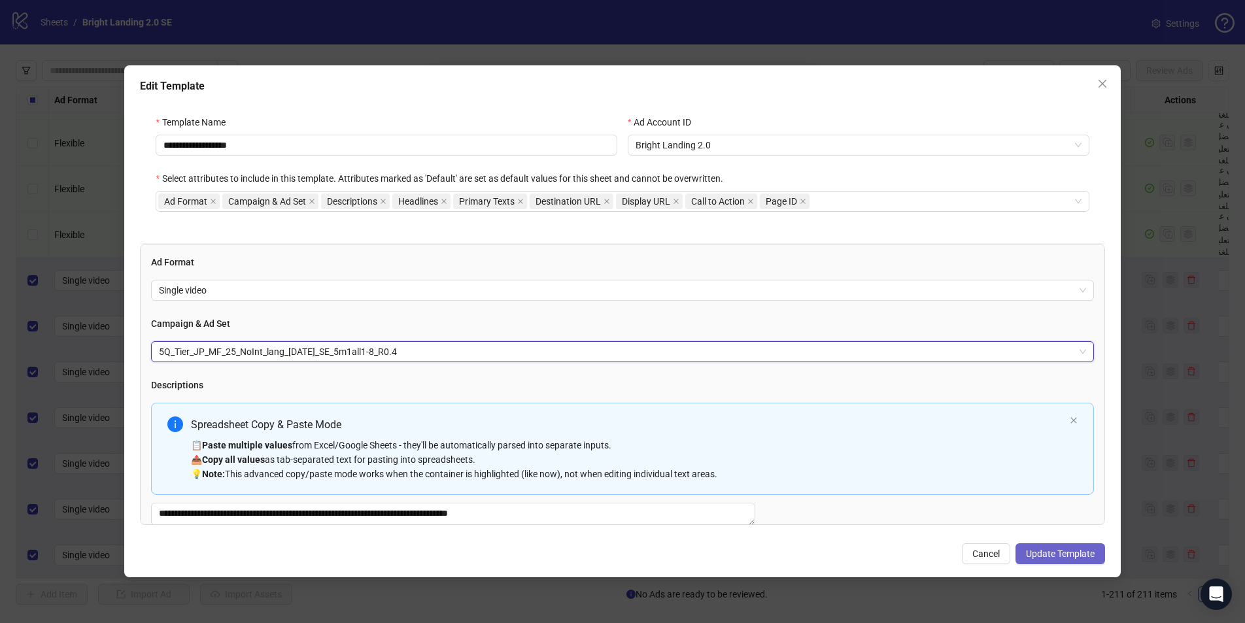
click at [947, 481] on span "Update Template" at bounding box center [1060, 553] width 69 height 10
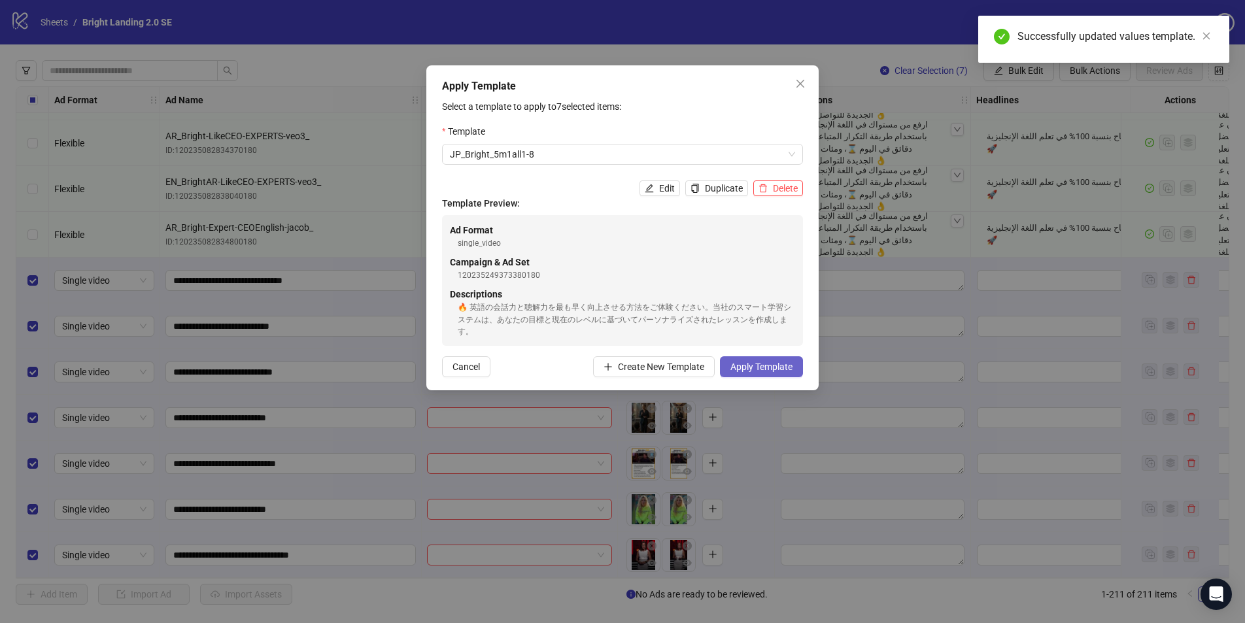
click at [760, 373] on button "Apply Template" at bounding box center [761, 366] width 83 height 21
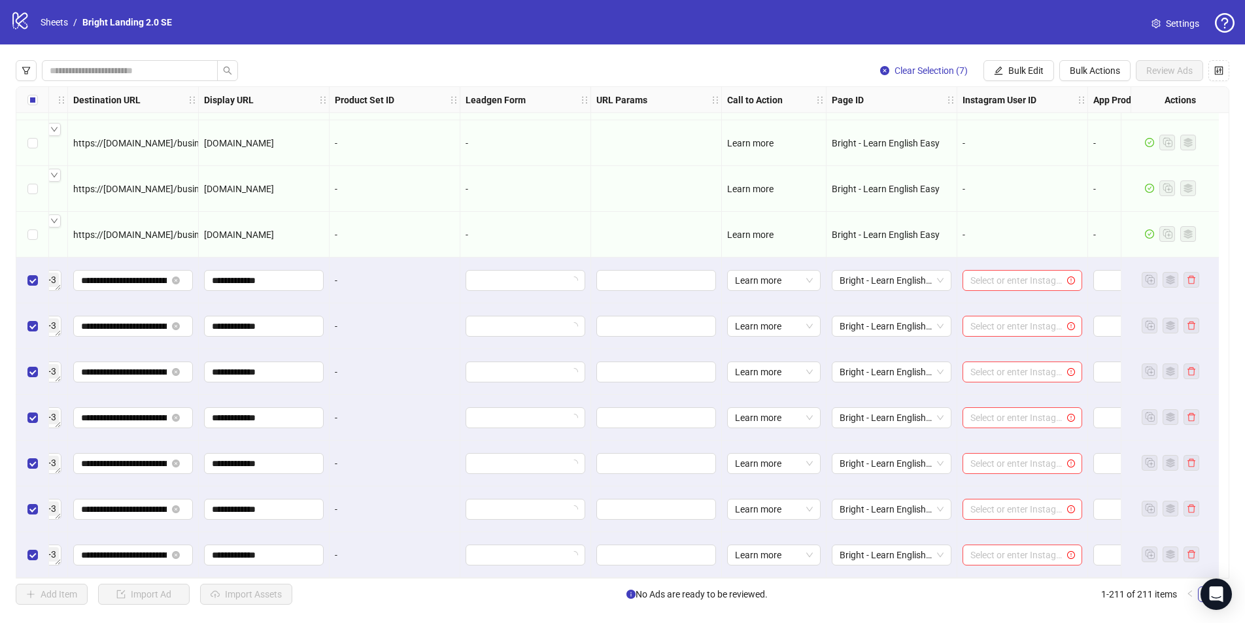
scroll to position [9195, 1328]
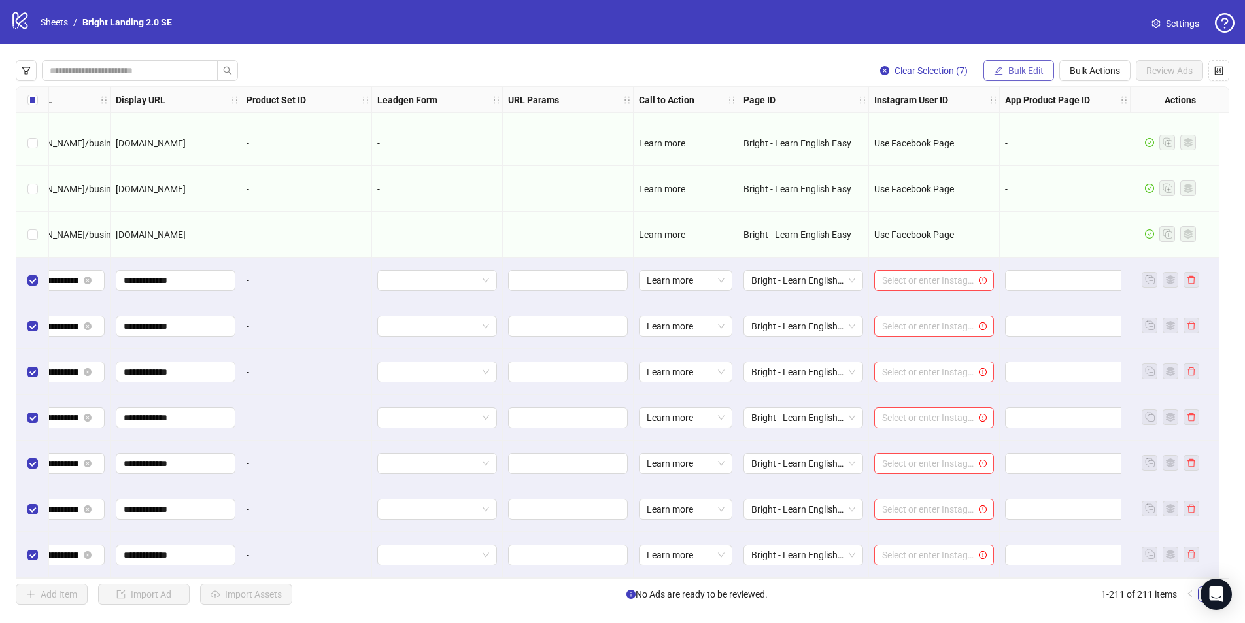
click at [947, 67] on span "Bulk Edit" at bounding box center [1025, 70] width 35 height 10
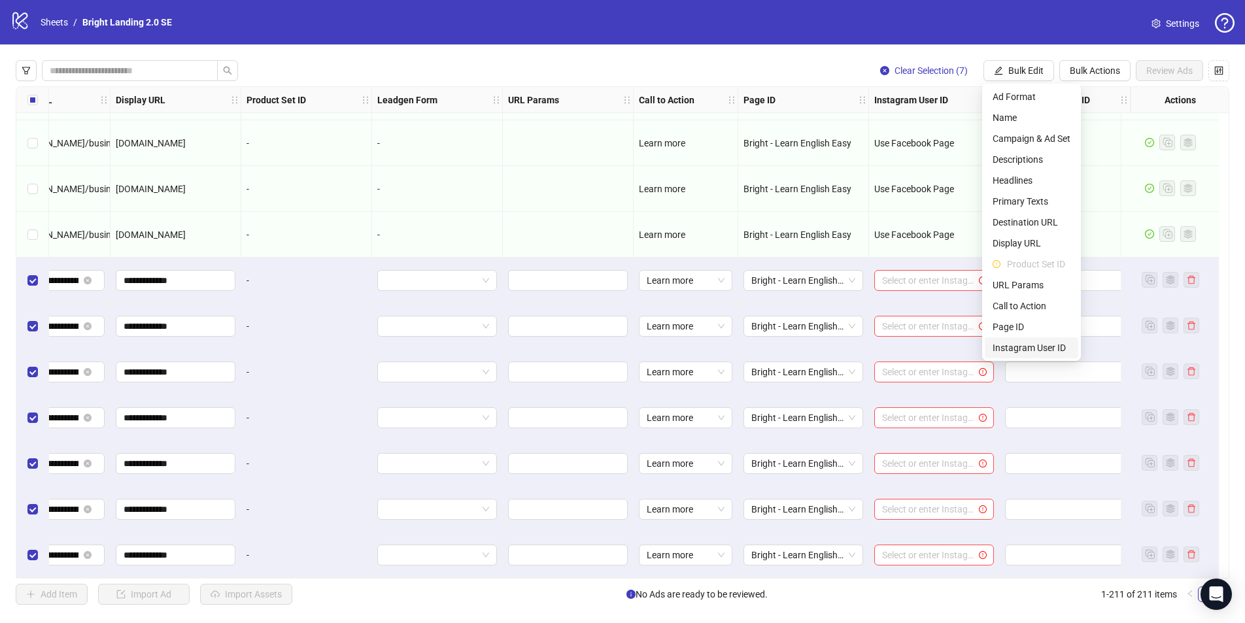
click at [947, 350] on span "Instagram User ID" at bounding box center [1031, 348] width 78 height 14
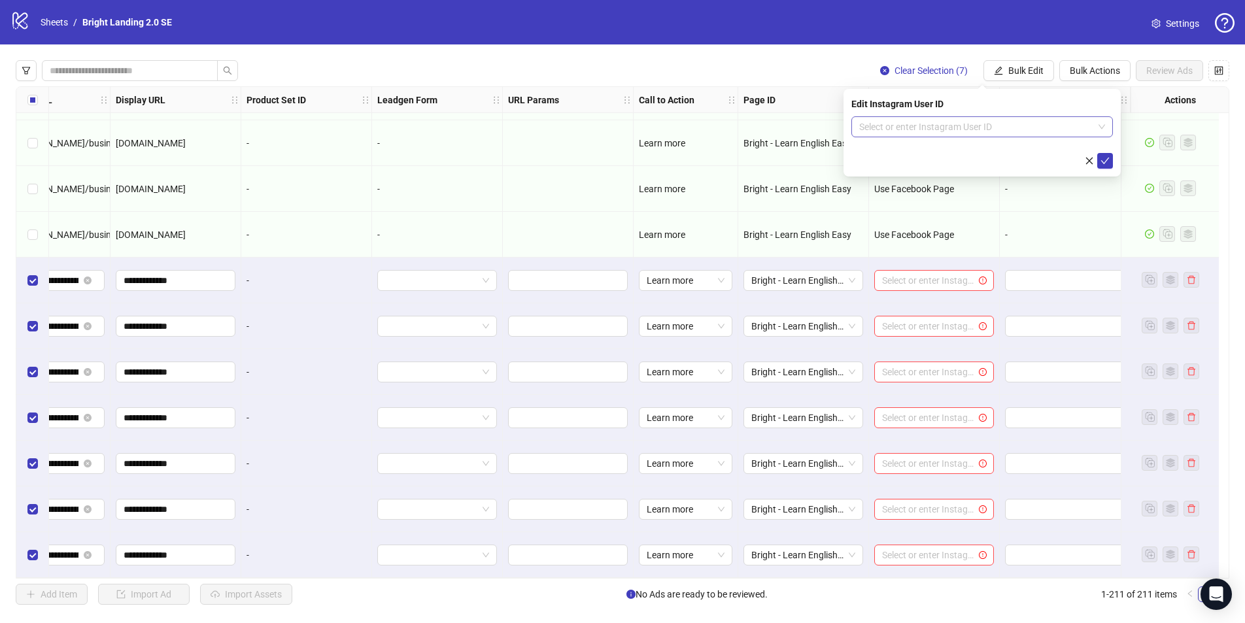
click at [947, 132] on input "search" at bounding box center [976, 127] width 234 height 20
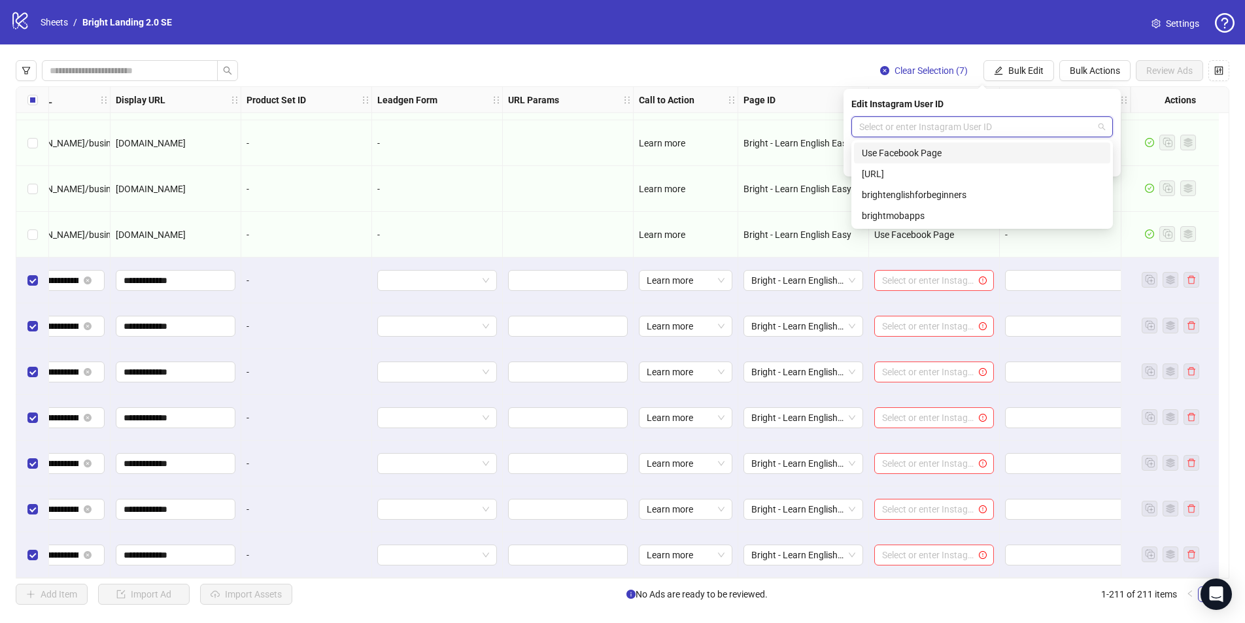
click at [947, 152] on div "Use Facebook Page" at bounding box center [982, 153] width 241 height 14
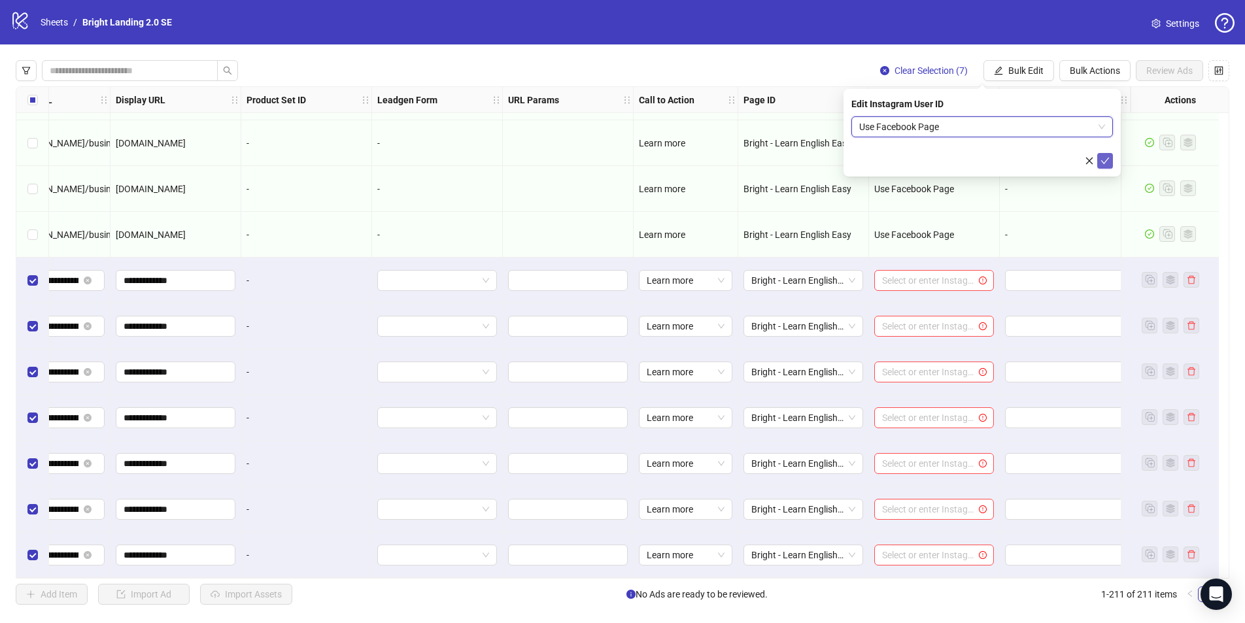
click at [947, 159] on icon "check" at bounding box center [1104, 160] width 9 height 9
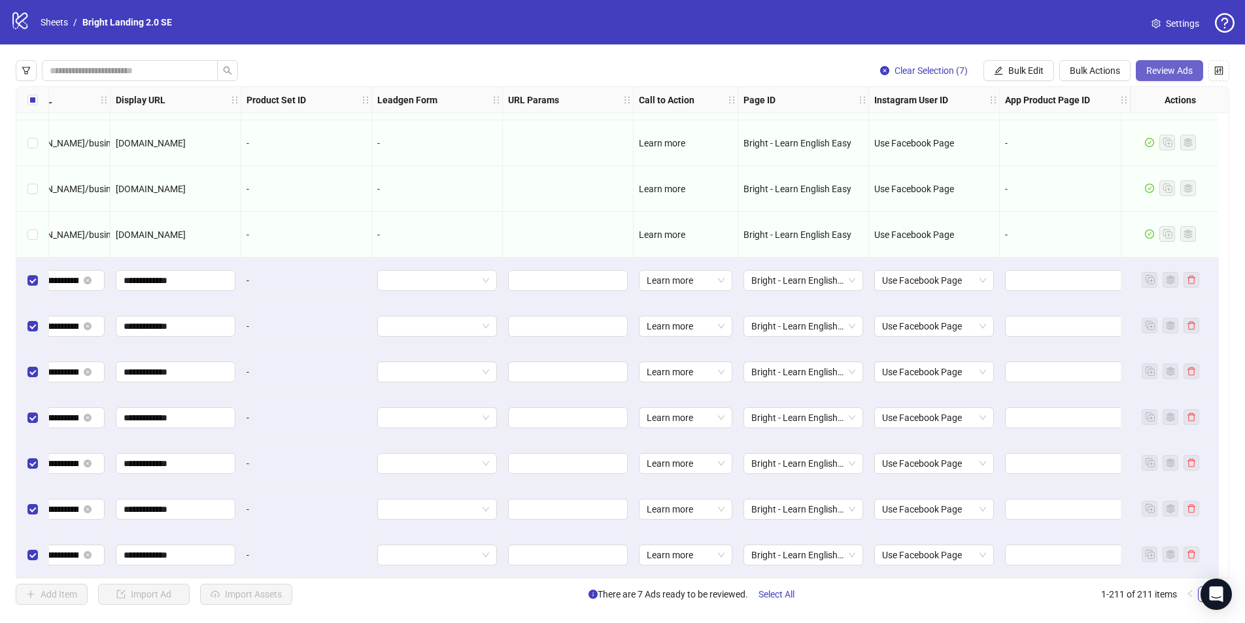
click at [947, 74] on span "Review Ads" at bounding box center [1169, 70] width 46 height 10
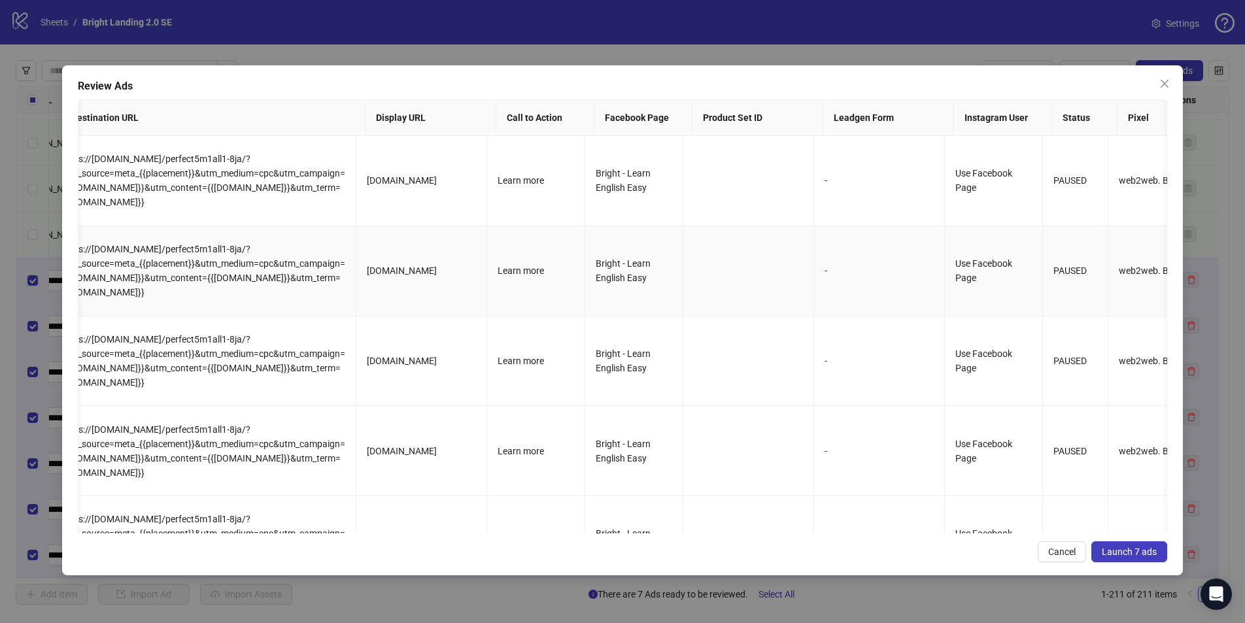
scroll to position [0, 701]
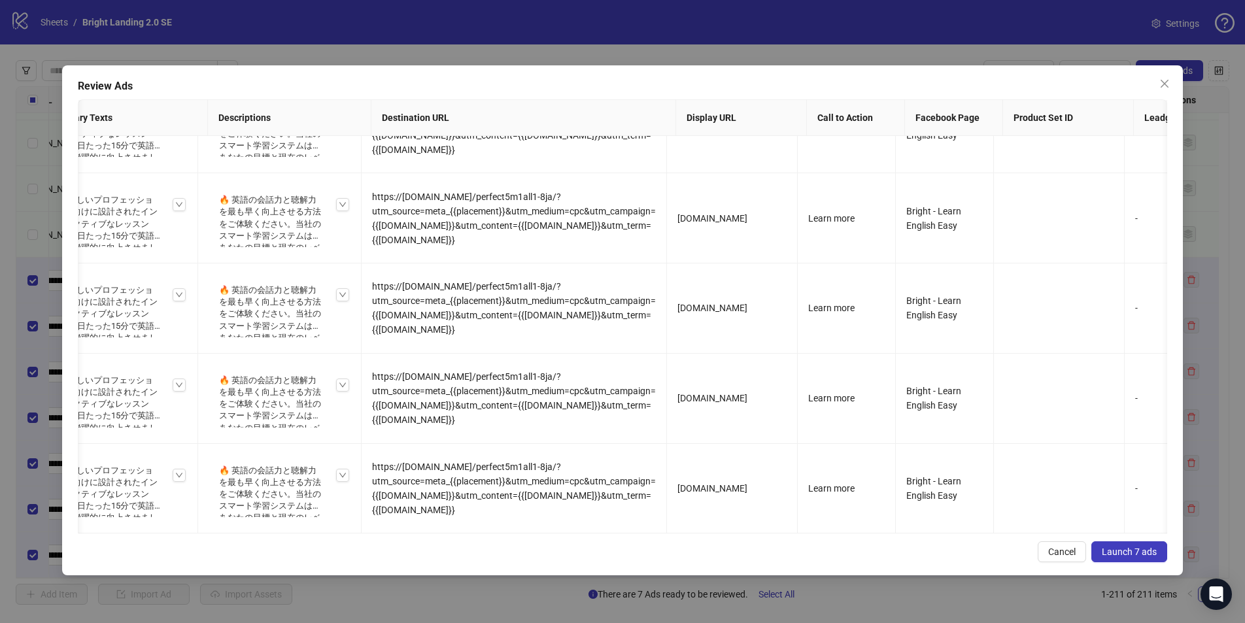
click at [947, 481] on span "Launch 7 ads" at bounding box center [1128, 551] width 55 height 10
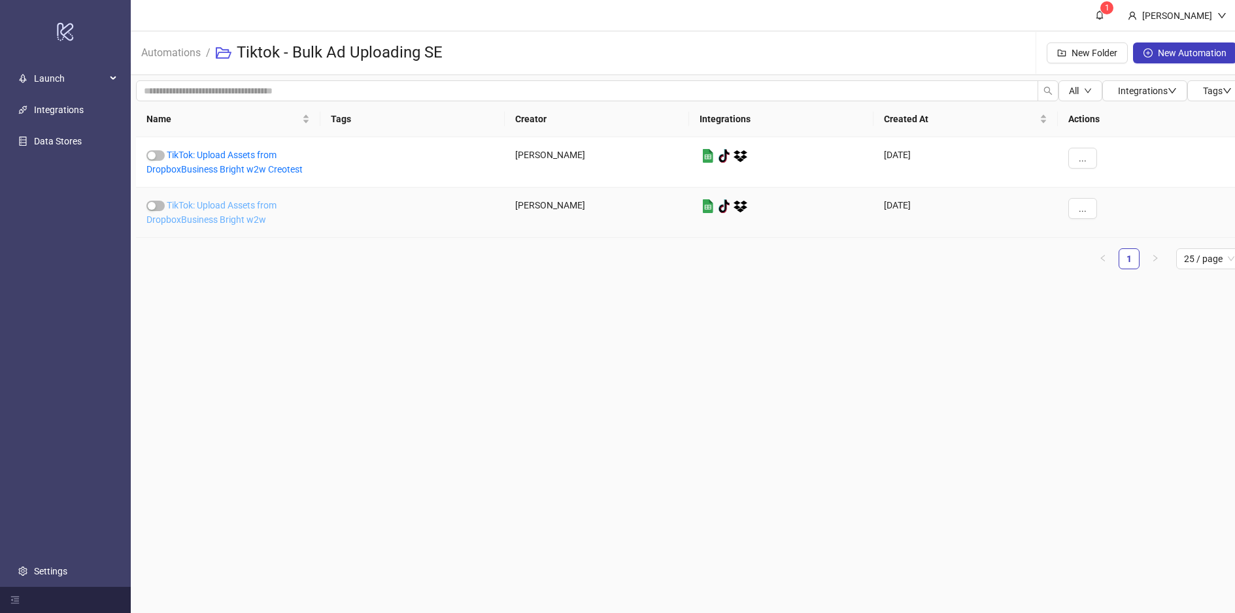
click at [252, 215] on link "TikTok: Upload Assets from DropboxBusiness Bright w2w" at bounding box center [211, 212] width 130 height 25
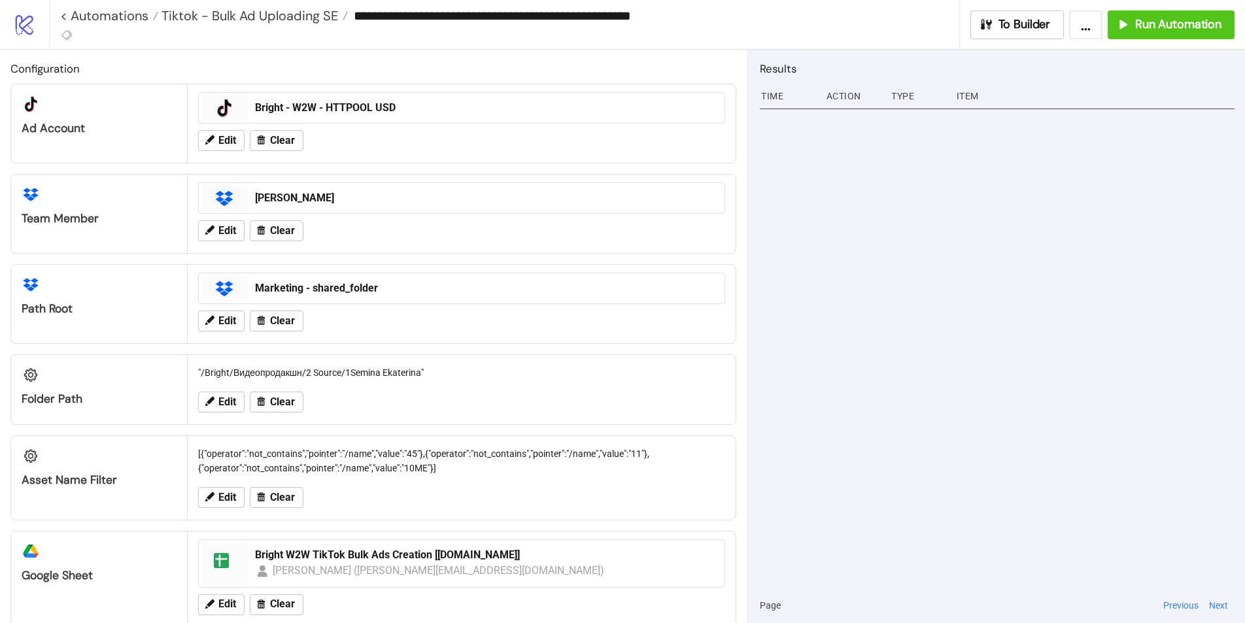
click at [845, 96] on div "Action" at bounding box center [853, 96] width 56 height 25
click at [775, 98] on div "Time" at bounding box center [788, 96] width 56 height 25
click at [921, 101] on div "Type" at bounding box center [918, 96] width 56 height 25
click at [955, 96] on div "Item" at bounding box center [1094, 96] width 279 height 25
click at [971, 96] on div "Item" at bounding box center [1094, 96] width 279 height 25
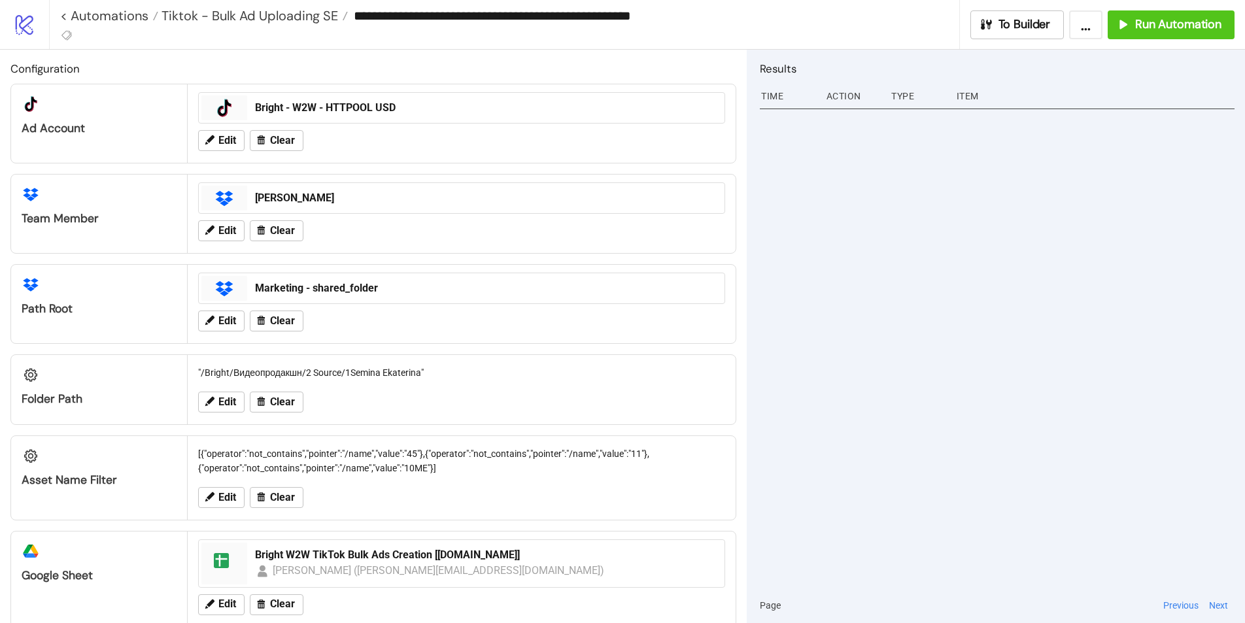
click at [1080, 31] on button "..." at bounding box center [1085, 24] width 33 height 29
click at [842, 178] on div at bounding box center [997, 346] width 475 height 483
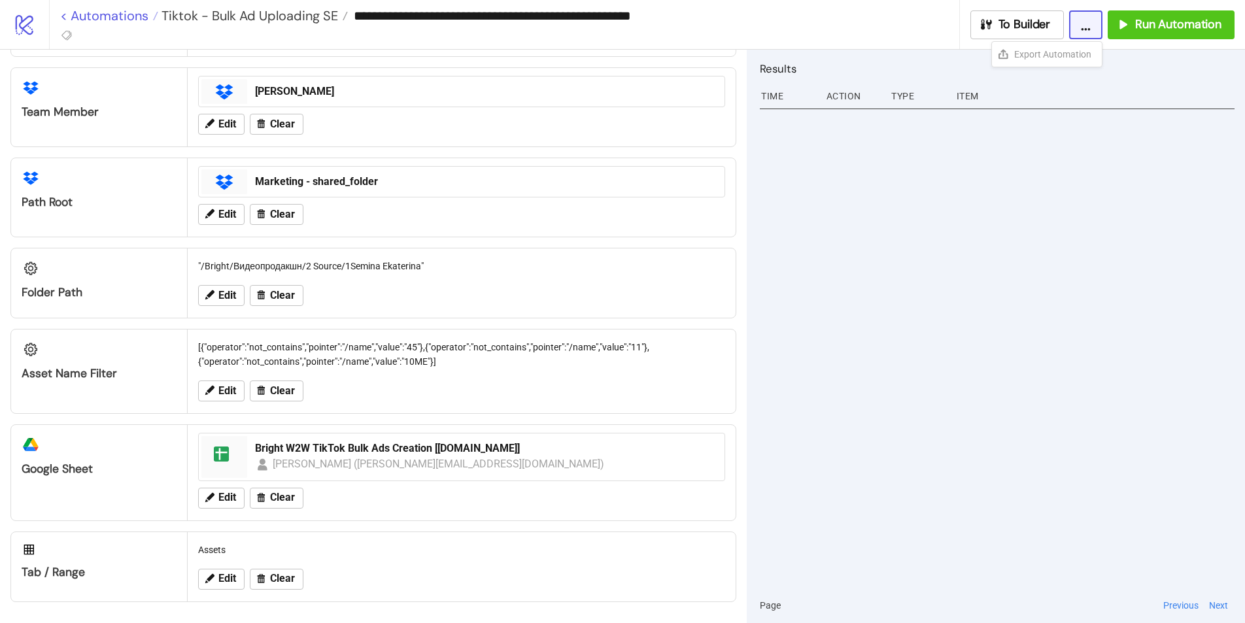
click at [63, 12] on link "< Automations" at bounding box center [109, 15] width 98 height 13
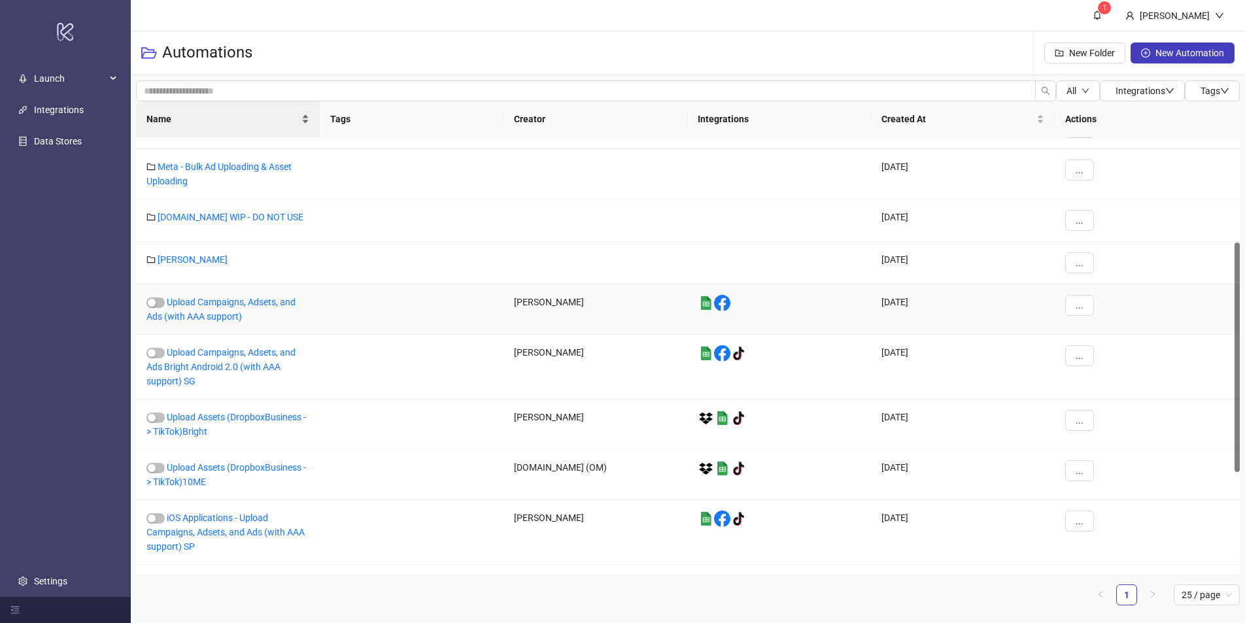
scroll to position [21, 0]
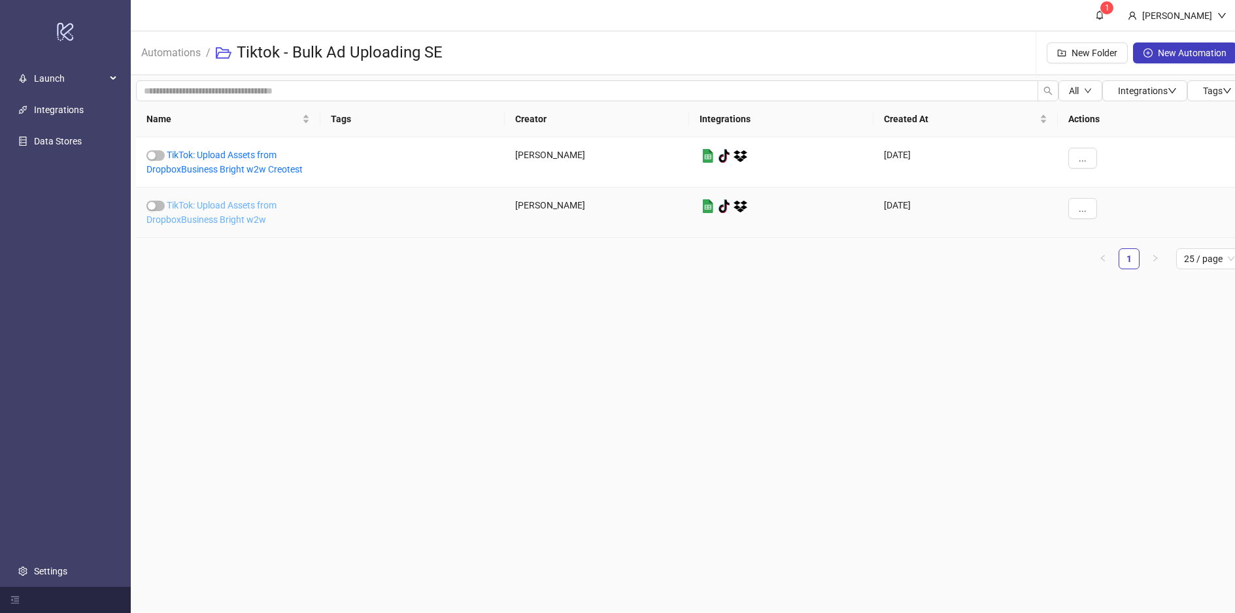
click at [246, 207] on link "TikTok: Upload Assets from DropboxBusiness Bright w2w" at bounding box center [211, 212] width 130 height 25
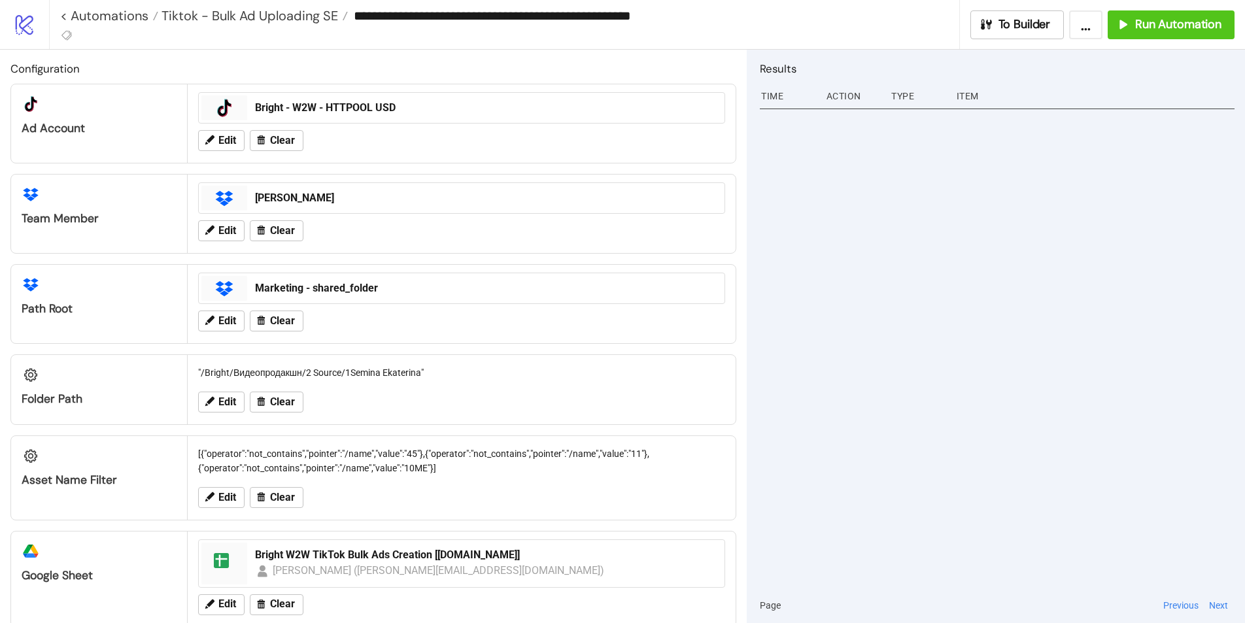
click at [1091, 33] on button "..." at bounding box center [1085, 24] width 33 height 29
click at [960, 95] on div "Item" at bounding box center [1094, 96] width 279 height 25
click at [903, 95] on div "Type" at bounding box center [918, 96] width 56 height 25
click at [787, 101] on div "Time" at bounding box center [788, 96] width 56 height 25
drag, startPoint x: 813, startPoint y: 99, endPoint x: 920, endPoint y: 100, distance: 106.6
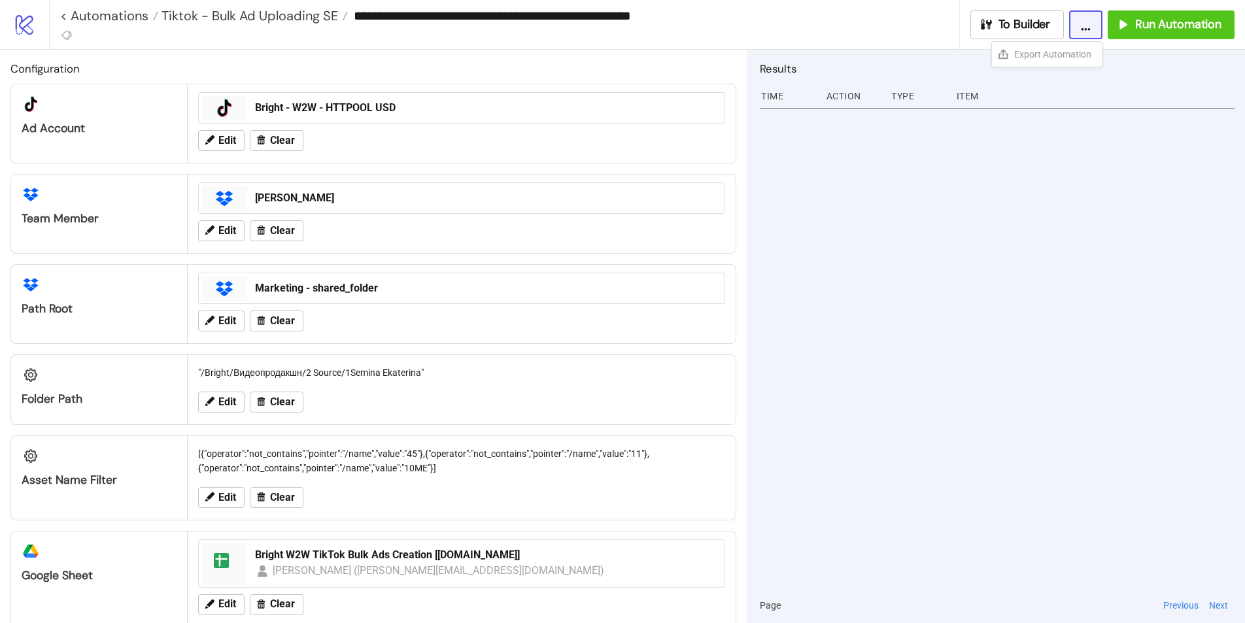
click at [818, 100] on div "Time Action Type Item" at bounding box center [997, 96] width 475 height 25
drag, startPoint x: 957, startPoint y: 101, endPoint x: 972, endPoint y: 96, distance: 15.7
click at [958, 101] on div "Item" at bounding box center [1094, 96] width 279 height 25
drag, startPoint x: 977, startPoint y: 97, endPoint x: 813, endPoint y: 95, distance: 163.4
click at [813, 95] on div "Time Action Type Item" at bounding box center [997, 96] width 475 height 25
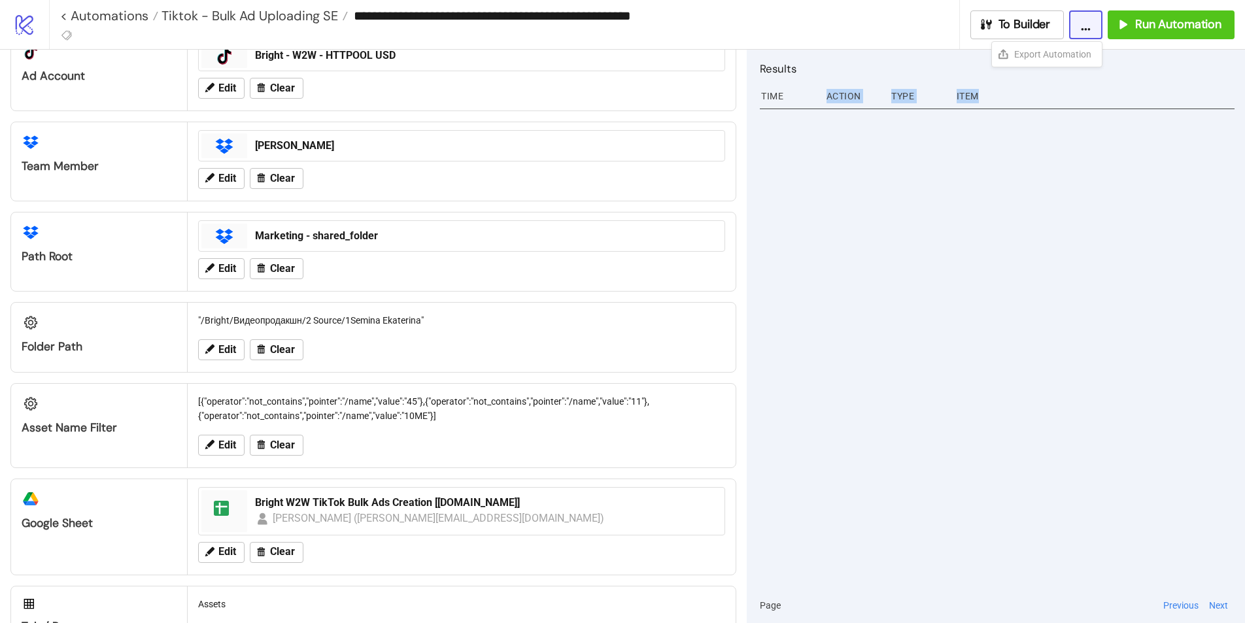
scroll to position [107, 0]
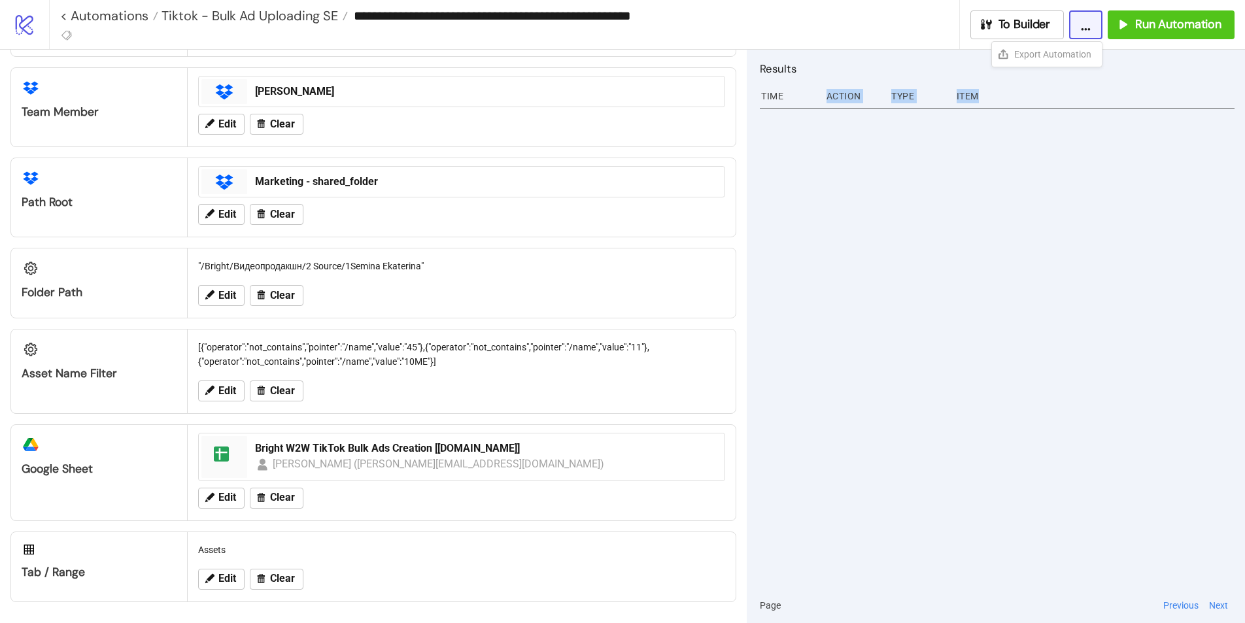
click at [1182, 605] on button "Previous" at bounding box center [1180, 605] width 43 height 14
click at [1027, 167] on div at bounding box center [997, 346] width 475 height 483
click at [1177, 607] on button "Previous" at bounding box center [1180, 605] width 43 height 14
click at [1178, 605] on button "Previous" at bounding box center [1180, 605] width 43 height 14
click at [931, 163] on div at bounding box center [997, 346] width 475 height 483
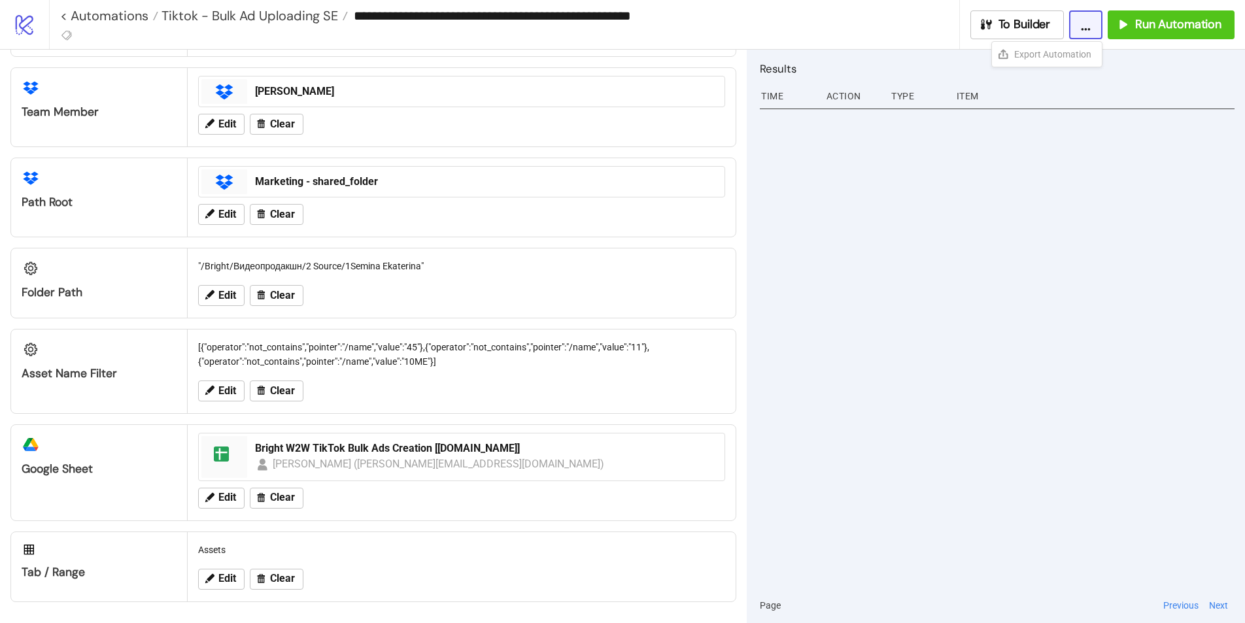
click at [857, 95] on div "Action" at bounding box center [853, 96] width 56 height 25
click at [826, 95] on div "Action" at bounding box center [853, 96] width 56 height 25
drag, startPoint x: 773, startPoint y: 97, endPoint x: 1003, endPoint y: 101, distance: 229.5
click at [997, 101] on div "Time Action Type Item" at bounding box center [997, 96] width 475 height 25
click at [1028, 101] on div "Item" at bounding box center [1094, 96] width 279 height 25
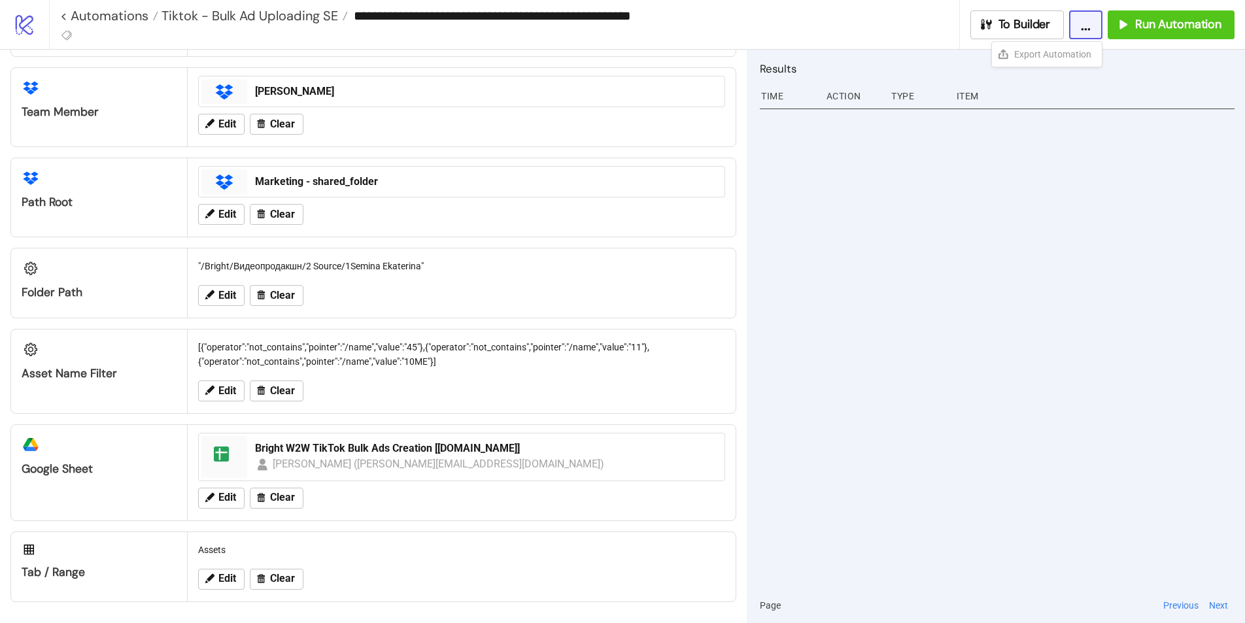
click at [1157, 446] on div at bounding box center [997, 346] width 475 height 483
click at [1175, 304] on div at bounding box center [997, 346] width 475 height 483
click at [1177, 606] on button "Previous" at bounding box center [1180, 605] width 43 height 14
click at [1177, 605] on button "Previous" at bounding box center [1180, 605] width 43 height 14
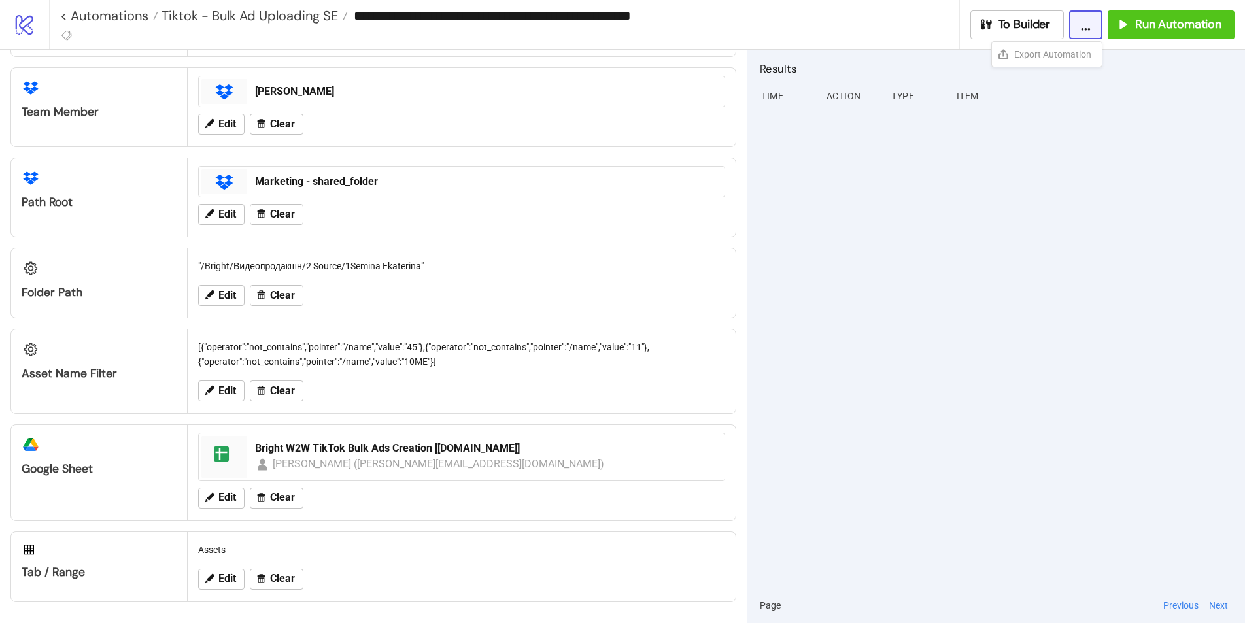
click at [1177, 605] on button "Previous" at bounding box center [1180, 605] width 43 height 14
click at [778, 607] on span "Page" at bounding box center [770, 605] width 21 height 14
click at [758, 603] on div "Results Time Action Type Item Page Previous Next" at bounding box center [995, 336] width 498 height 573
drag, startPoint x: 807, startPoint y: 601, endPoint x: 861, endPoint y: 591, distance: 54.6
click at [818, 601] on div "Page" at bounding box center [959, 605] width 399 height 14
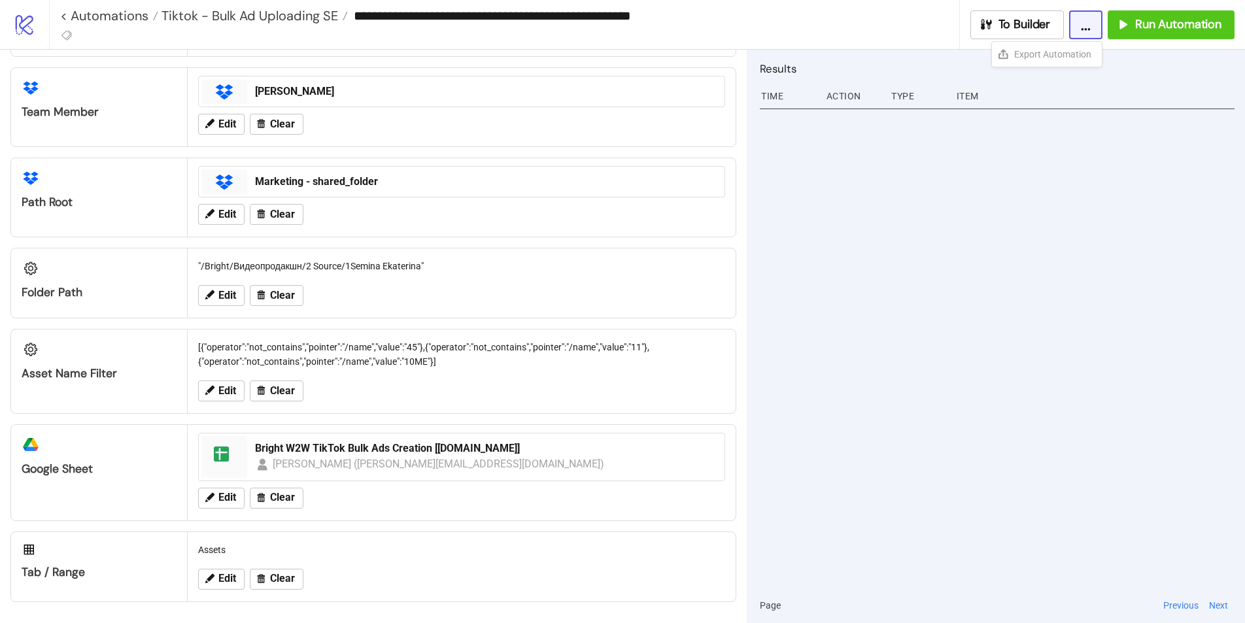
click at [931, 377] on div at bounding box center [997, 346] width 475 height 483
click at [930, 382] on div at bounding box center [997, 346] width 475 height 483
drag, startPoint x: 962, startPoint y: 237, endPoint x: 1034, endPoint y: 415, distance: 192.6
click at [1034, 415] on div at bounding box center [997, 346] width 475 height 483
